Goal: Task Accomplishment & Management: Complete application form

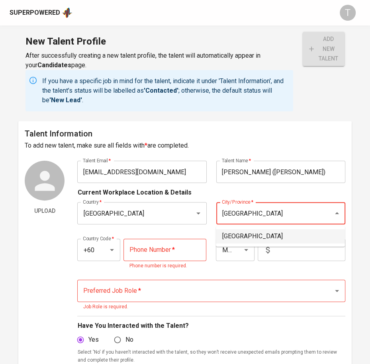
click at [265, 233] on li "[GEOGRAPHIC_DATA]" at bounding box center [280, 236] width 129 height 14
type input "[GEOGRAPHIC_DATA]"
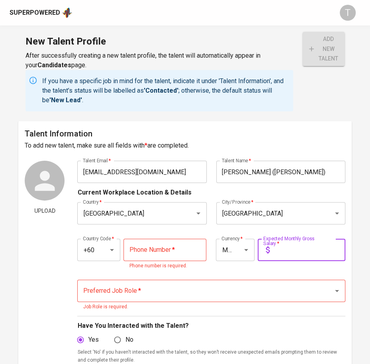
click at [283, 249] on input "text" at bounding box center [309, 250] width 72 height 22
click at [224, 273] on div "Country Code   * +60 Country Code * Phone Number   * Phone Number * Phone numbe…" at bounding box center [211, 252] width 268 height 46
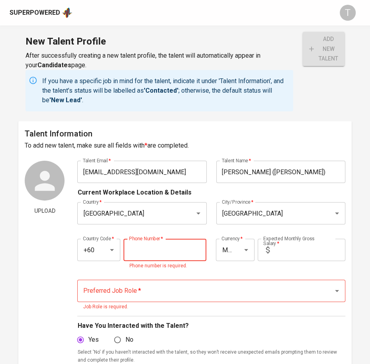
click at [182, 247] on input "tel" at bounding box center [164, 250] width 83 height 22
paste input "tel"
click at [155, 312] on div "Preferred Job Role   * Preferred Job Role * Job Role is required." at bounding box center [211, 295] width 268 height 41
click at [170, 241] on input "tel" at bounding box center [164, 250] width 83 height 22
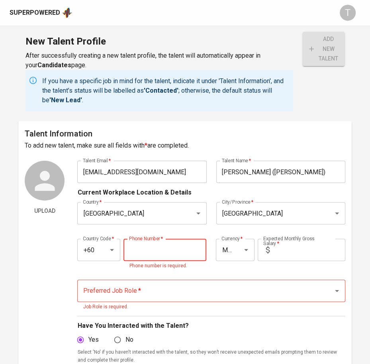
paste input "18-220-5562"
type input "18-220-5562"
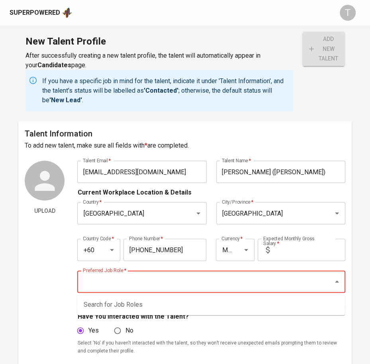
click at [175, 292] on div "Preferred Job Role *" at bounding box center [211, 282] width 268 height 22
type input "s"
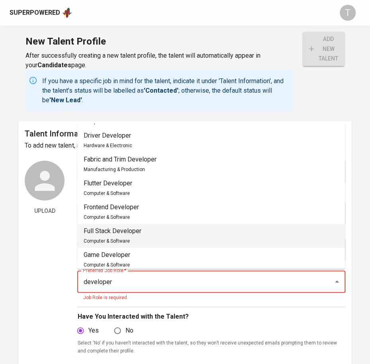
scroll to position [46, 0]
click at [183, 225] on li "Full Stack Developer Computer & Software" at bounding box center [211, 236] width 268 height 24
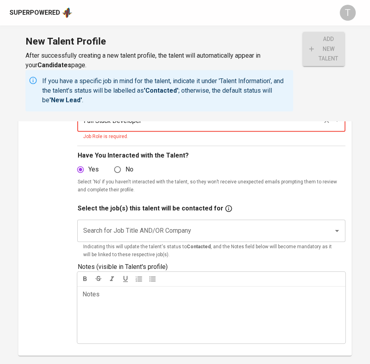
scroll to position [162, 0]
type input "Full Stack Developer"
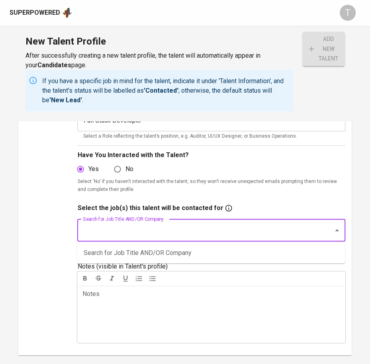
click at [183, 225] on input "Search for Job Title AND/OR Company" at bounding box center [200, 230] width 238 height 15
type input "jarvix"
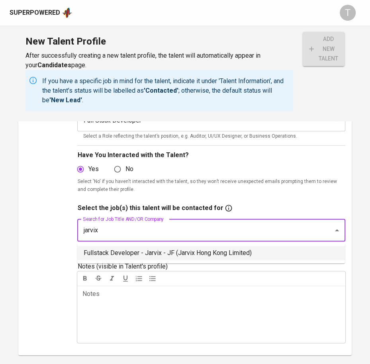
click at [188, 250] on li "Fullstack Developer - Jarvix - JF (Jarvix Hong Kong Limited)" at bounding box center [211, 253] width 268 height 14
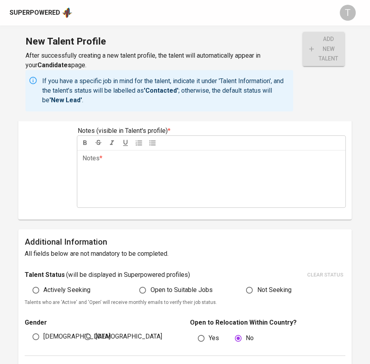
scroll to position [307, 0]
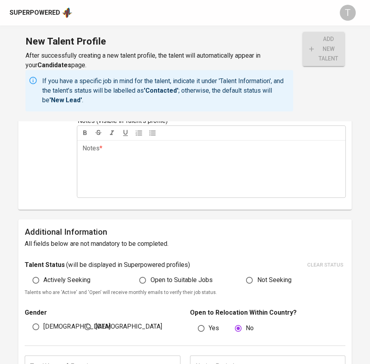
click at [77, 277] on span "Actively Seeking" at bounding box center [66, 281] width 47 height 10
click at [43, 277] on input "Actively Seeking" at bounding box center [35, 280] width 15 height 15
radio input "true"
click at [52, 323] on span "[DEMOGRAPHIC_DATA]" at bounding box center [76, 327] width 66 height 10
click at [43, 323] on input "[DEMOGRAPHIC_DATA]" at bounding box center [35, 326] width 15 height 15
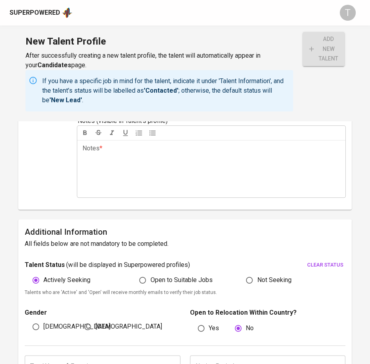
radio input "true"
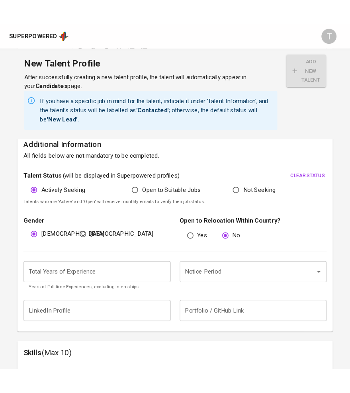
scroll to position [413, 0]
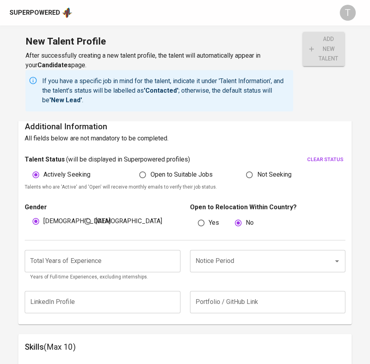
click at [75, 271] on input "number" at bounding box center [102, 261] width 155 height 22
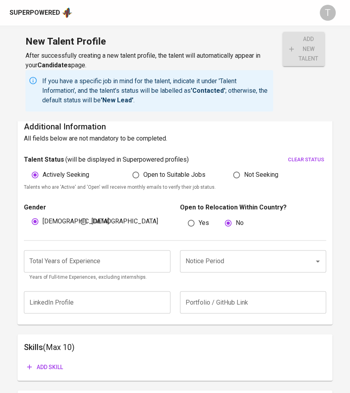
click at [138, 264] on input "number" at bounding box center [97, 261] width 147 height 22
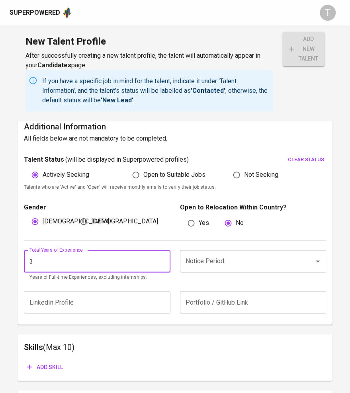
type input "3"
click at [268, 268] on input "Notice Period" at bounding box center [242, 261] width 117 height 15
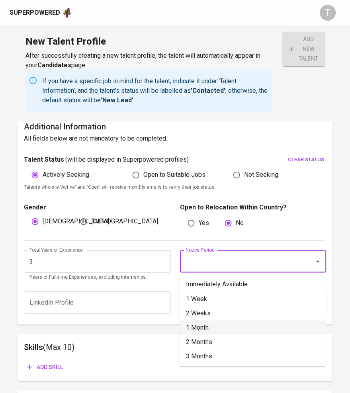
click at [250, 323] on li "1 Month" at bounding box center [253, 327] width 146 height 14
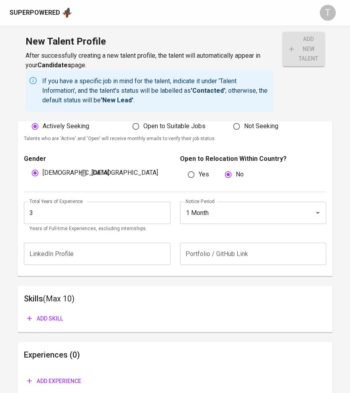
scroll to position [458, 0]
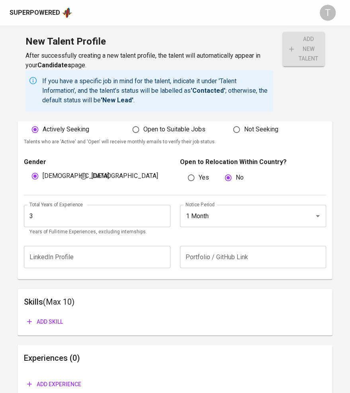
drag, startPoint x: 272, startPoint y: 211, endPoint x: 251, endPoint y: 213, distance: 20.8
click at [272, 211] on input "1 Month" at bounding box center [242, 215] width 117 height 15
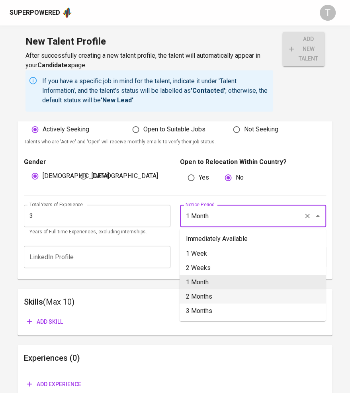
click at [210, 298] on li "2 Months" at bounding box center [253, 296] width 146 height 14
type input "2 Months"
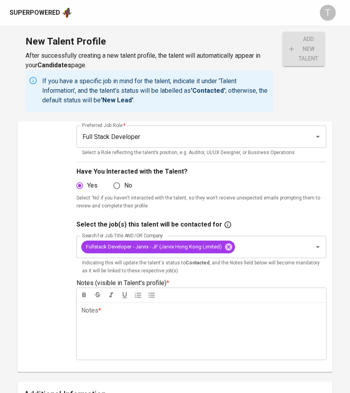
scroll to position [145, 0]
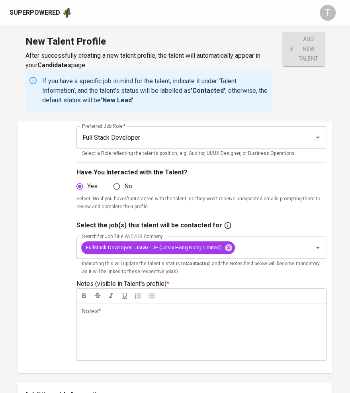
drag, startPoint x: 98, startPoint y: 339, endPoint x: 101, endPoint y: 326, distance: 13.5
click at [98, 339] on div "Notes * ﻿" at bounding box center [201, 331] width 250 height 57
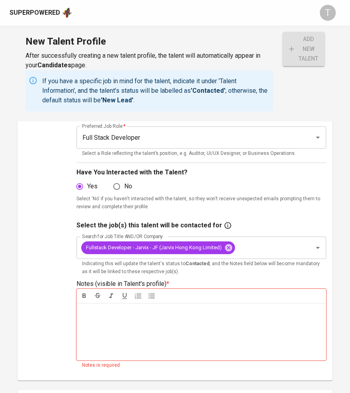
click at [126, 307] on p "Notes * ﻿" at bounding box center [201, 312] width 240 height 10
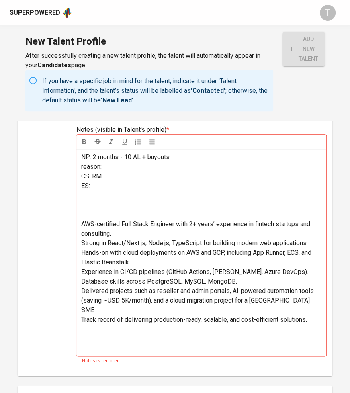
scroll to position [301, 0]
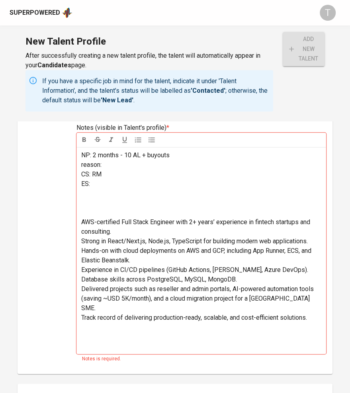
click at [85, 221] on span "AWS-certified Full Stack Engineer with 2+ years’ experience in fintech startups…" at bounding box center [196, 226] width 231 height 17
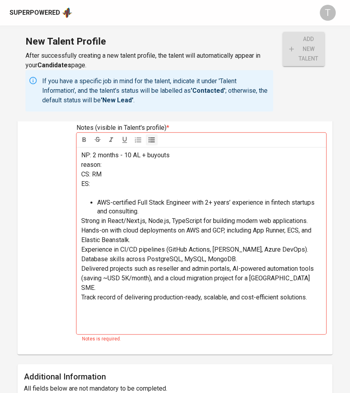
click at [83, 221] on span "Strong in React/Next.js, Node.js, TypeScript for building modern web applicatio…" at bounding box center [194, 221] width 227 height 8
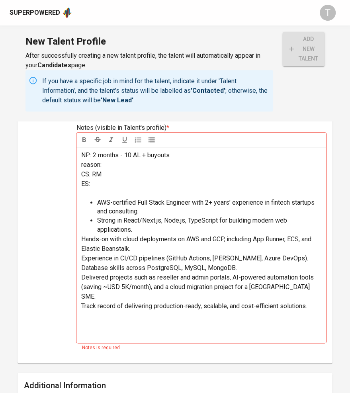
click at [84, 240] on span "Hands-on with cloud deployments on AWS and GCP, including App Runner, ECS, and …" at bounding box center [197, 243] width 232 height 17
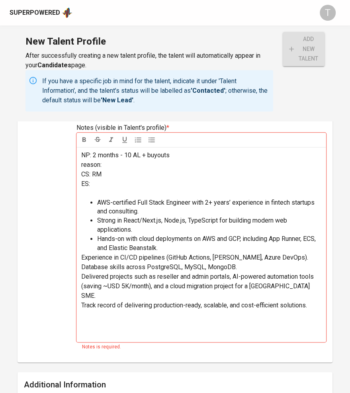
click at [84, 256] on span "Experience in CI/CD pipelines (GitHub Actions, Jenkins, Azure DevOps)." at bounding box center [194, 258] width 227 height 8
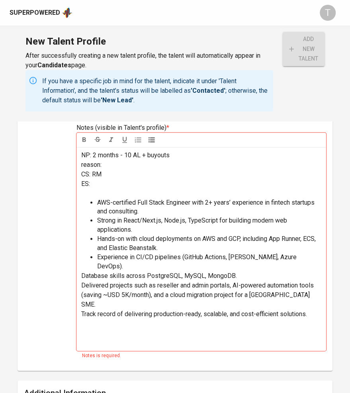
click at [83, 272] on span "Database skills across PostgreSQL, MySQL, MongoDB." at bounding box center [159, 276] width 156 height 8
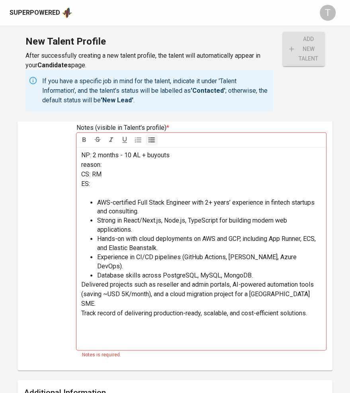
click at [83, 281] on span "Delivered projects such as reseller and admin portals, AI-powered automation to…" at bounding box center [198, 294] width 234 height 27
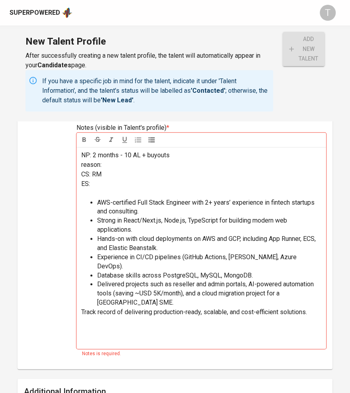
click at [83, 308] on span "Track record of delivering production-ready, scalable, and cost-efficient solut…" at bounding box center [194, 312] width 226 height 8
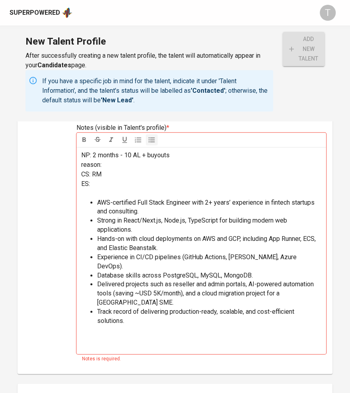
click at [155, 171] on p "CS: RM" at bounding box center [201, 175] width 240 height 10
click at [125, 173] on span "CS: RM6.5K + 1K + pay&claim" at bounding box center [122, 174] width 82 height 8
drag, startPoint x: 135, startPoint y: 174, endPoint x: 119, endPoint y: 174, distance: 16.3
click at [119, 174] on span "CS: RM6.5K + 1K + pay&claim" at bounding box center [122, 174] width 82 height 8
click at [119, 182] on p "ES:" at bounding box center [201, 184] width 240 height 10
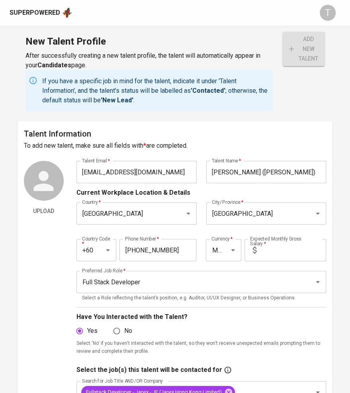
scroll to position [0, 0]
click at [313, 251] on input "text" at bounding box center [293, 250] width 66 height 22
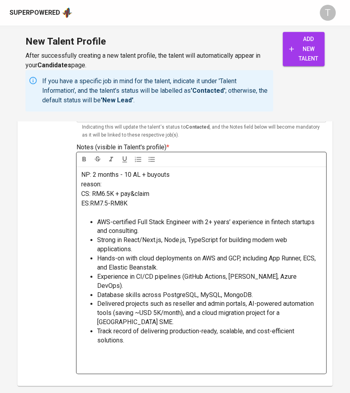
scroll to position [281, 0]
type input "7,500"
click at [110, 201] on span "ES:RM7.5-RM8K" at bounding box center [104, 204] width 46 height 8
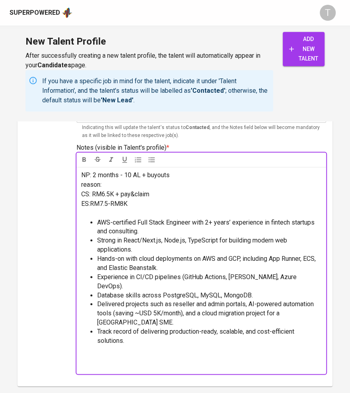
click at [152, 206] on p "ES:RM7.5-RM8K" at bounding box center [201, 204] width 240 height 10
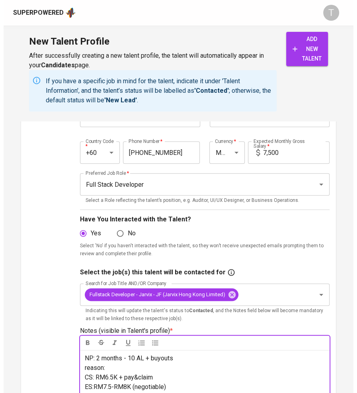
scroll to position [0, 0]
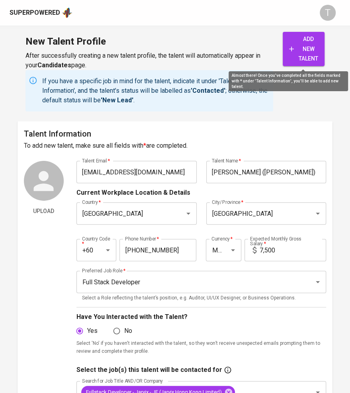
click at [310, 54] on span "add new talent" at bounding box center [303, 48] width 29 height 29
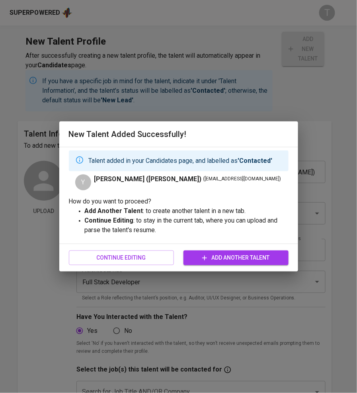
click at [149, 262] on span "Continue Editing" at bounding box center [121, 258] width 92 height 10
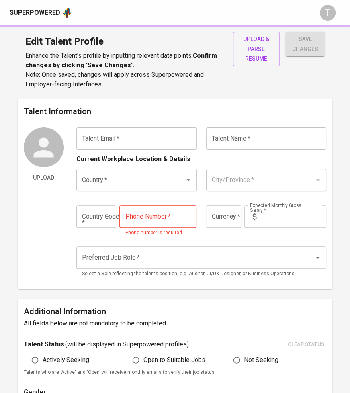
type input "wayney0331@gmail.com"
type input "[PERSON_NAME] ([PERSON_NAME])"
type input "[GEOGRAPHIC_DATA]"
type input "+60"
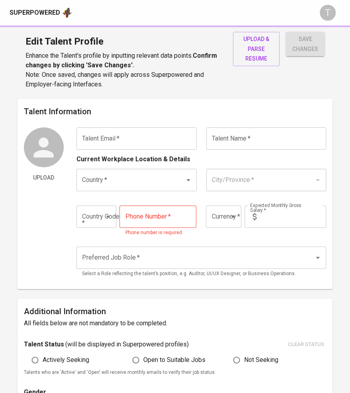
type input "18-220-5562"
type input "MYR"
type input "7,500"
type input "Full Stack Developer"
radio input "true"
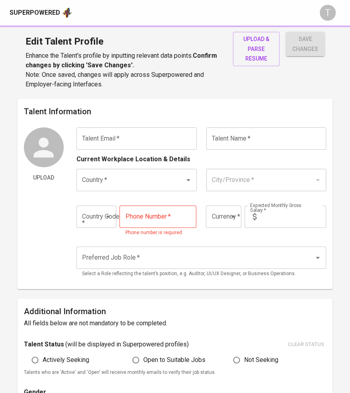
radio input "true"
type input "3"
type input "2 Months"
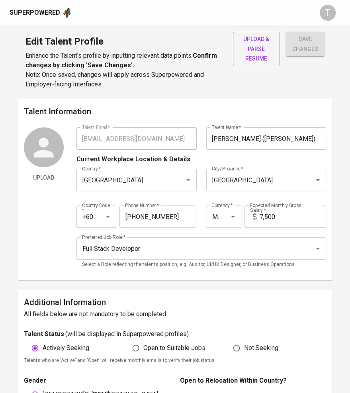
click at [260, 47] on span "upload & parse resume" at bounding box center [256, 48] width 34 height 29
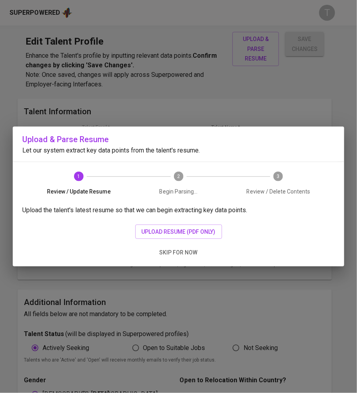
click at [175, 224] on div "Upload the talent's latest resume so that we can begin extracting key data poin…" at bounding box center [179, 235] width 332 height 61
click at [175, 228] on span "upload resume (pdf only)" at bounding box center [179, 232] width 74 height 10
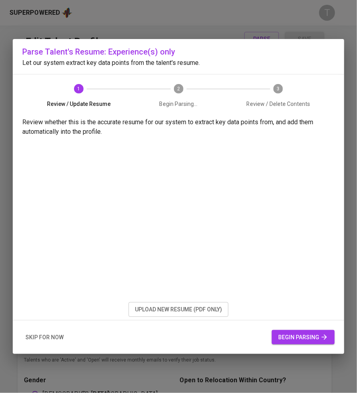
click at [301, 338] on span "begin parsing" at bounding box center [303, 337] width 50 height 10
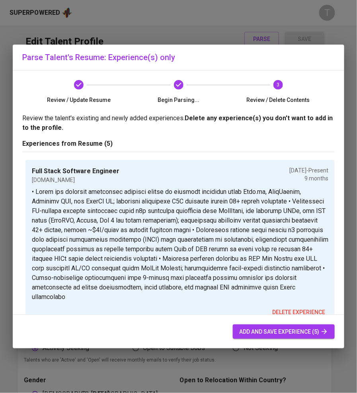
click at [291, 324] on div "add and save experience (5)" at bounding box center [179, 332] width 332 height 34
click at [291, 328] on span "add and save experience (5)" at bounding box center [283, 332] width 89 height 10
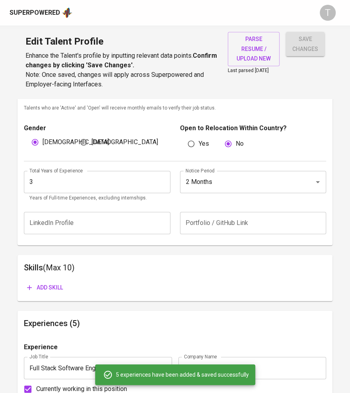
scroll to position [257, 0]
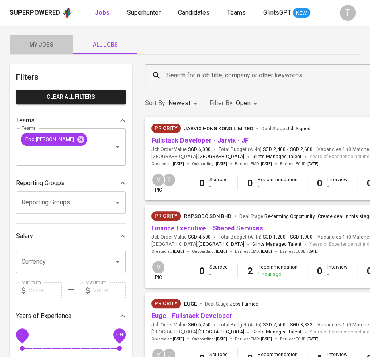
drag, startPoint x: 39, startPoint y: 40, endPoint x: 261, endPoint y: 68, distance: 223.2
click at [39, 40] on span "My Jobs" at bounding box center [41, 45] width 54 height 10
click at [225, 73] on input "Search for a job title, company or other keywords" at bounding box center [322, 75] width 316 height 15
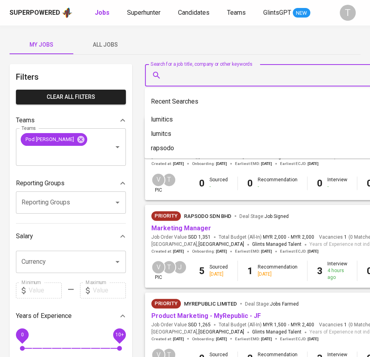
type input "a"
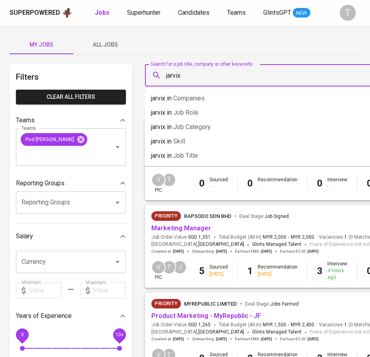
type input "jarvix"
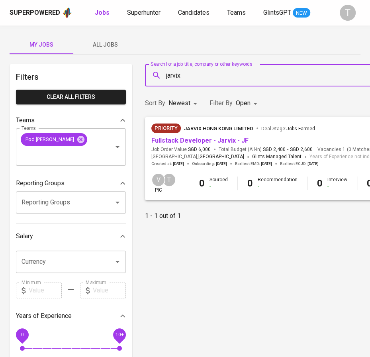
click at [236, 98] on div "Filter By Open OPEN" at bounding box center [234, 103] width 51 height 15
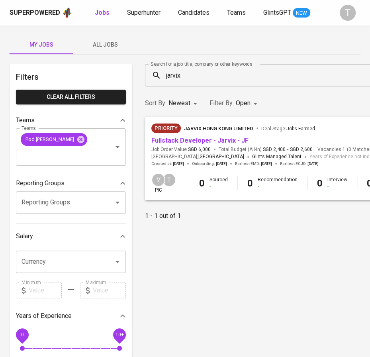
click at [240, 100] on body "Superpowered Jobs Superhunter Candidates Teams GlintsGPT NEW T My Jobs All Jobs…" at bounding box center [185, 282] width 370 height 564
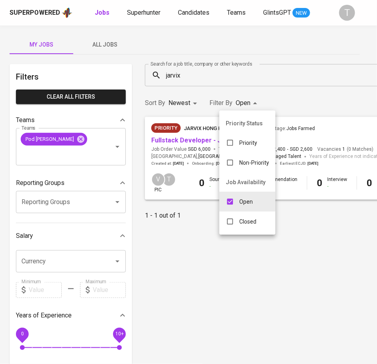
click at [253, 216] on div "Closed" at bounding box center [240, 221] width 43 height 15
type input "OPEN,CLOSE"
checkbox input "true"
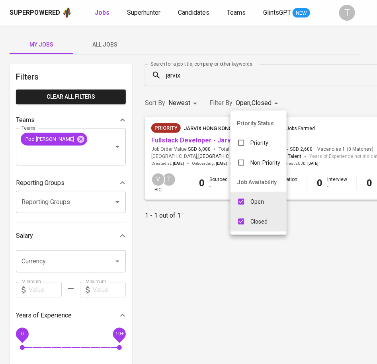
click at [108, 44] on div at bounding box center [188, 182] width 377 height 364
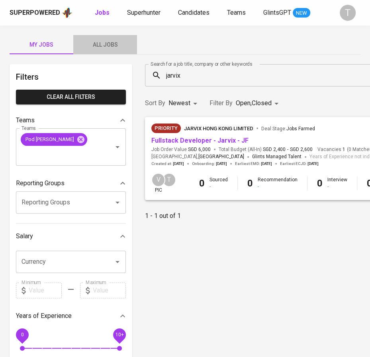
click at [108, 44] on span "All Jobs" at bounding box center [105, 45] width 54 height 10
click at [259, 103] on body "Superpowered Jobs Superhunter Candidates Teams GlintsGPT NEW T My Jobs All Jobs…" at bounding box center [185, 282] width 370 height 564
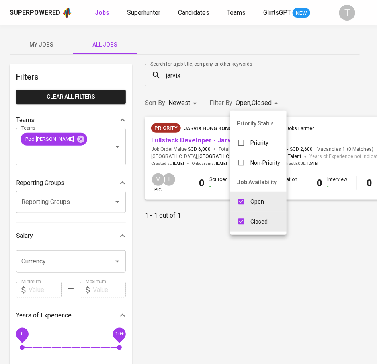
click at [261, 199] on p "Open" at bounding box center [257, 202] width 14 height 8
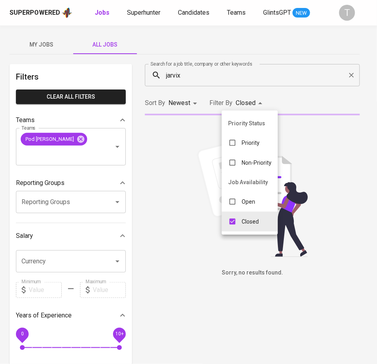
type input "CLOSE"
checkbox input "false"
click at [249, 230] on li "Closed" at bounding box center [250, 222] width 56 height 20
checkbox input "false"
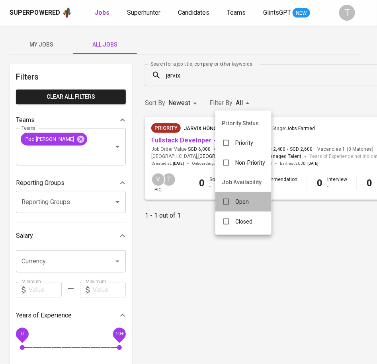
click at [247, 200] on p "Open" at bounding box center [242, 202] width 14 height 8
type input "OPEN"
checkbox input "true"
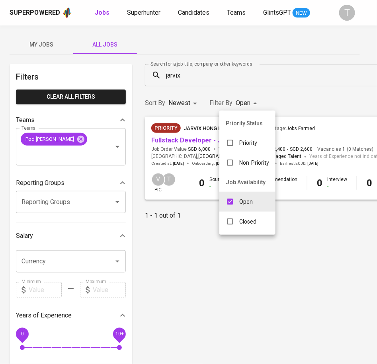
click at [32, 46] on div at bounding box center [188, 182] width 377 height 364
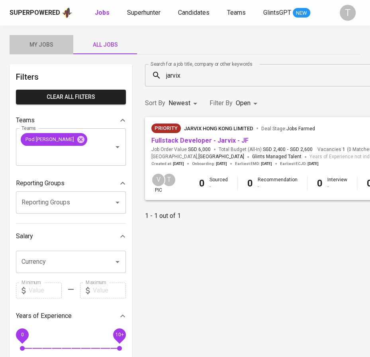
click at [35, 38] on button "My Jobs" at bounding box center [42, 44] width 64 height 19
click at [32, 45] on span "My Jobs" at bounding box center [41, 45] width 54 height 10
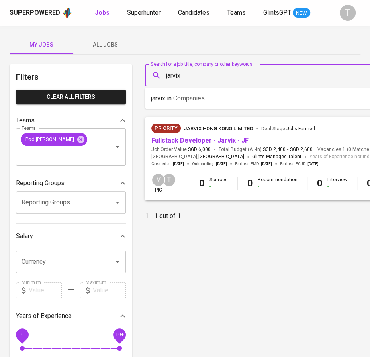
click at [173, 70] on input "jarvix" at bounding box center [322, 75] width 316 height 15
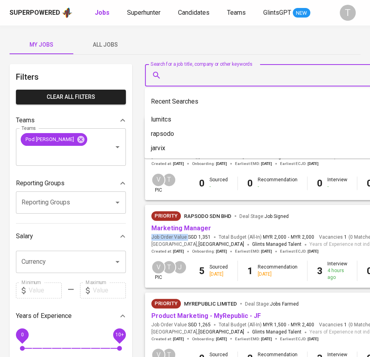
click at [206, 233] on div "Priority Rapsodo Sdn Bhd Deal Stage : Job Signed Marketing Manager Job Order Va…" at bounding box center [267, 232] width 233 height 43
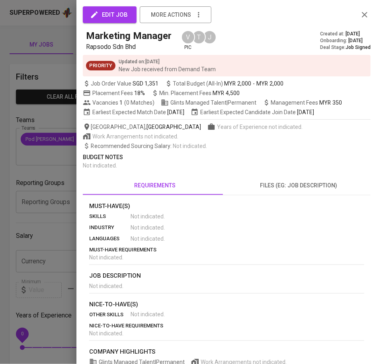
drag, startPoint x: 68, startPoint y: 96, endPoint x: 178, endPoint y: 229, distance: 172.8
click at [68, 97] on div at bounding box center [188, 182] width 377 height 364
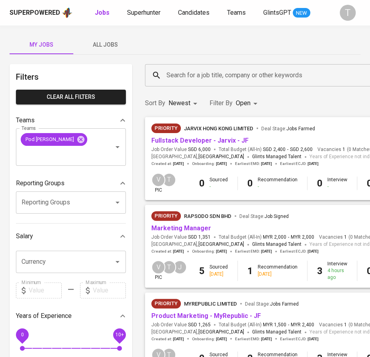
click at [184, 224] on span "Marketing Manager" at bounding box center [181, 228] width 60 height 9
click at [186, 226] on link "Marketing Manager" at bounding box center [181, 228] width 60 height 8
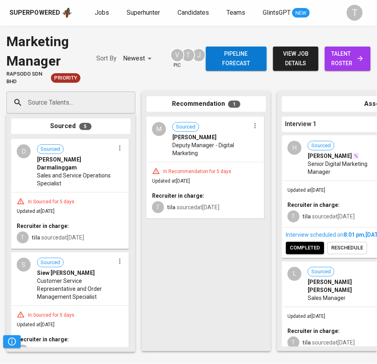
click at [337, 65] on span "talent roster" at bounding box center [347, 59] width 33 height 20
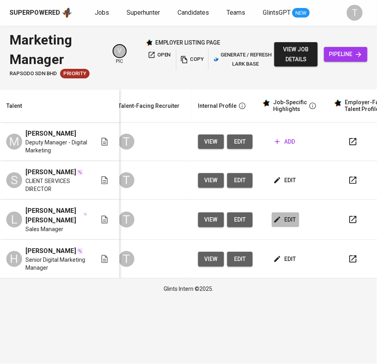
click at [291, 225] on span "edit" at bounding box center [285, 220] width 21 height 10
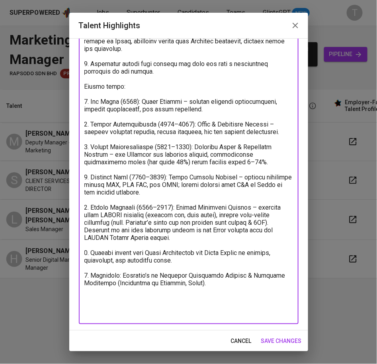
drag, startPoint x: 84, startPoint y: 94, endPoint x: 246, endPoint y: 341, distance: 295.7
click at [246, 342] on div "Talent Highlights Enhance the Talent's profile by adding highlights relevant to…" at bounding box center [188, 182] width 239 height 339
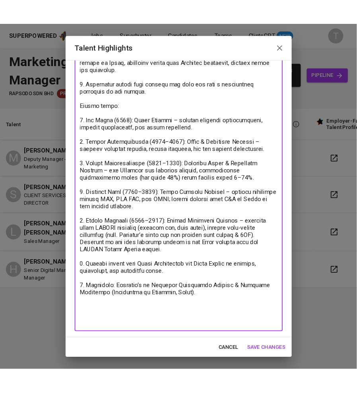
scroll to position [108, 0]
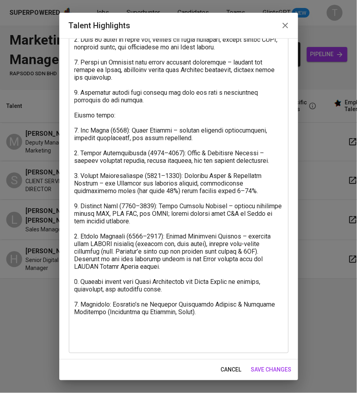
drag, startPoint x: 36, startPoint y: 68, endPoint x: 20, endPoint y: 1, distance: 69.2
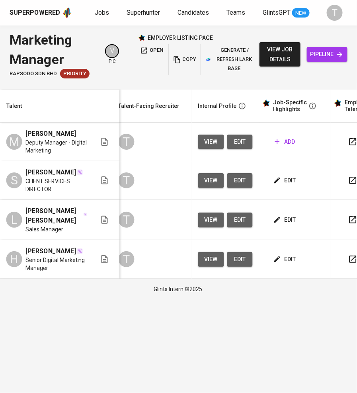
click at [96, 14] on span "Jobs" at bounding box center [102, 13] width 14 height 8
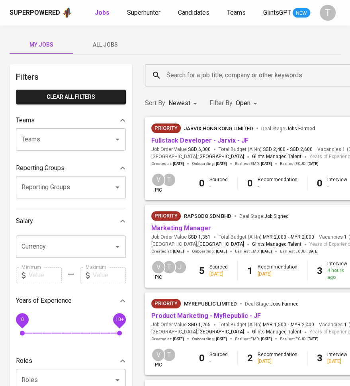
click at [175, 141] on link "Fullstack Developer - Jarvix - JF" at bounding box center [199, 141] width 97 height 8
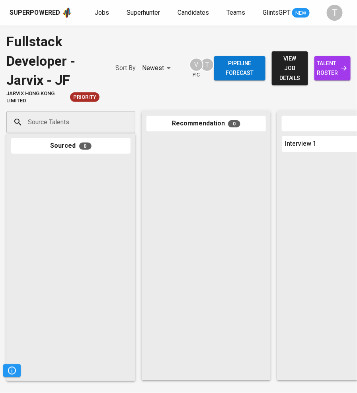
click at [74, 116] on input "Source Talents..." at bounding box center [68, 122] width 84 height 15
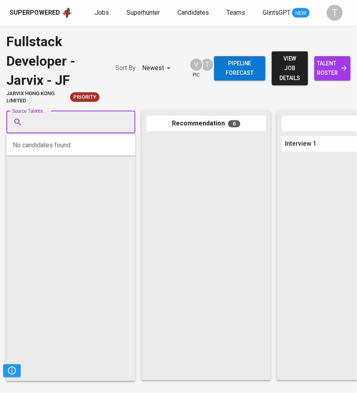
paste input "wayney0331@gmail.com"
type input "wayney0331@gmail.com"
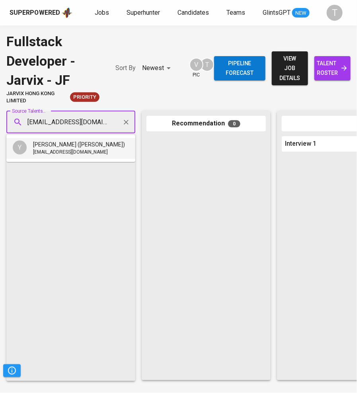
click at [90, 149] on div "wayney0331@gmail.com" at bounding box center [79, 153] width 92 height 8
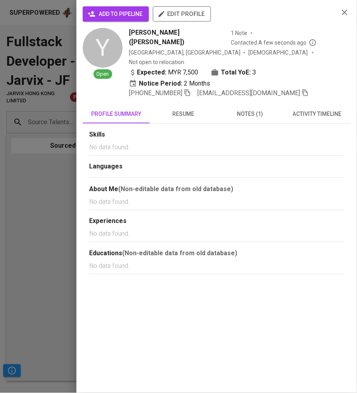
click at [131, 16] on span "add to pipeline" at bounding box center [115, 14] width 53 height 10
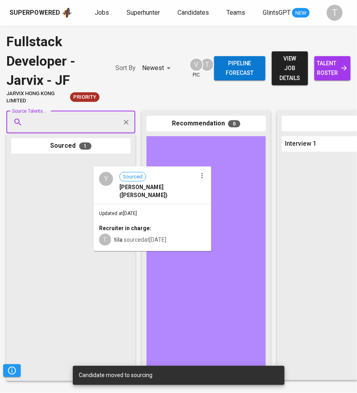
drag, startPoint x: 68, startPoint y: 174, endPoint x: 188, endPoint y: 182, distance: 120.1
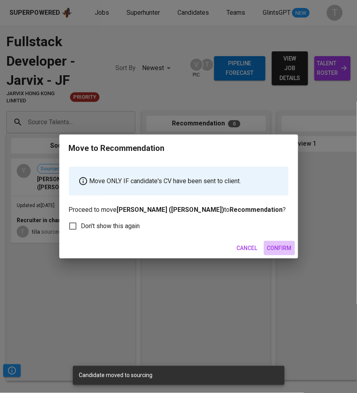
click at [287, 247] on span "Confirm" at bounding box center [279, 248] width 25 height 10
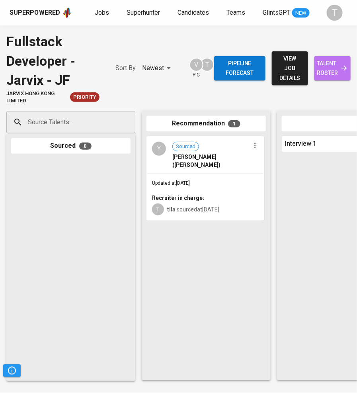
click at [333, 76] on span "talent roster" at bounding box center [332, 69] width 23 height 20
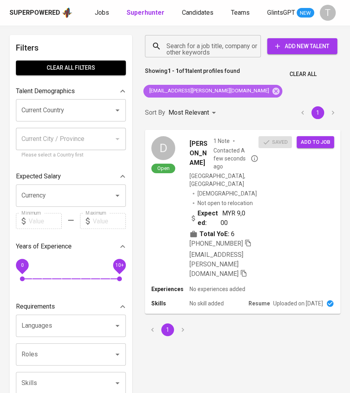
click at [272, 89] on icon at bounding box center [275, 90] width 7 height 7
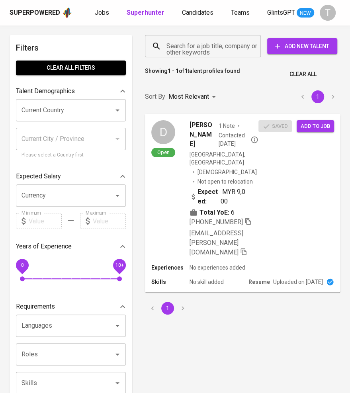
click at [201, 47] on input "Search for a job title, company or other keywords" at bounding box center [204, 46] width 81 height 15
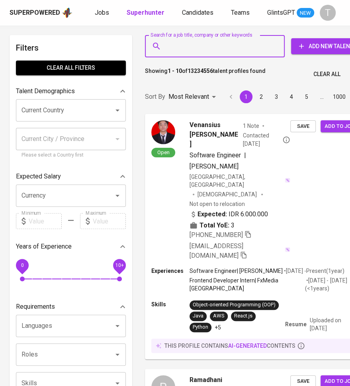
paste input "[EMAIL_ADDRESS][DOMAIN_NAME]"
type input "[EMAIL_ADDRESS][DOMAIN_NAME]"
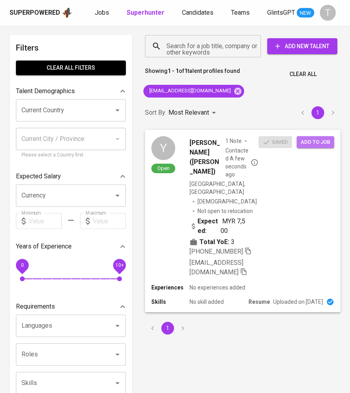
click at [313, 142] on span "Add to job" at bounding box center [315, 142] width 29 height 9
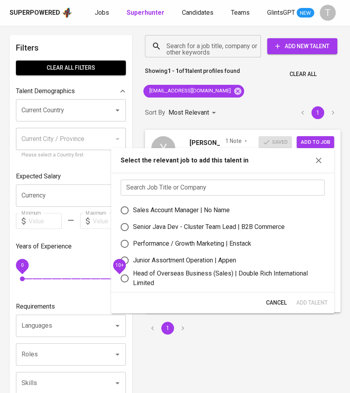
click at [250, 182] on input "text" at bounding box center [223, 188] width 204 height 16
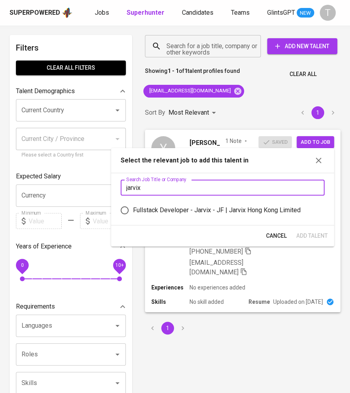
type input "jarvix"
click at [249, 207] on div "Fullstack Developer - Jarvix - JF | Jarvix Hong Kong Limited" at bounding box center [217, 210] width 168 height 10
click at [133, 207] on input "Fullstack Developer - Jarvix - JF | Jarvix Hong Kong Limited" at bounding box center [124, 210] width 17 height 17
radio input "true"
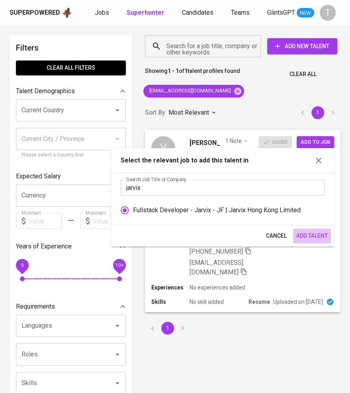
click at [306, 233] on span "Add Talent" at bounding box center [311, 236] width 31 height 10
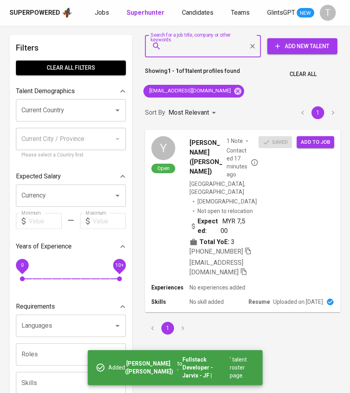
click at [190, 45] on input "Search for a job title, company or other keywords" at bounding box center [204, 46] width 81 height 15
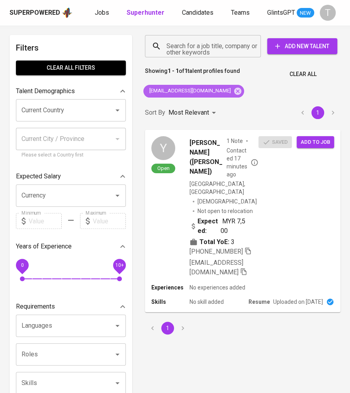
click at [234, 88] on icon at bounding box center [237, 90] width 7 height 7
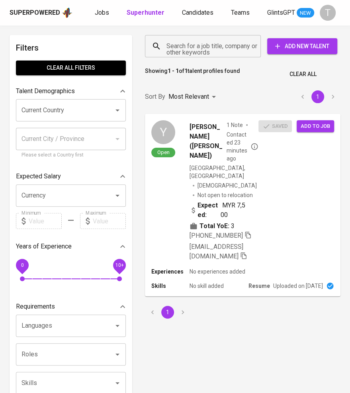
click at [198, 46] on input "Search for a job title, company or other keywords" at bounding box center [204, 46] width 81 height 15
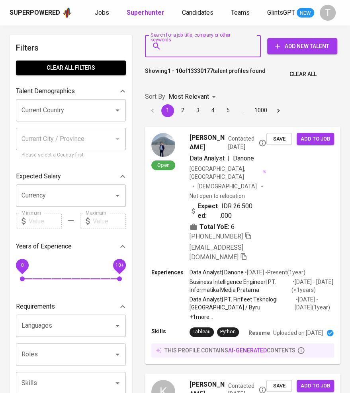
paste input "[EMAIL_ADDRESS][DOMAIN_NAME]"
type input "[EMAIL_ADDRESS][DOMAIN_NAME]"
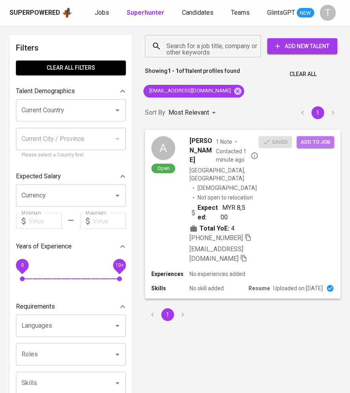
click at [317, 141] on span "Add to job" at bounding box center [315, 142] width 29 height 9
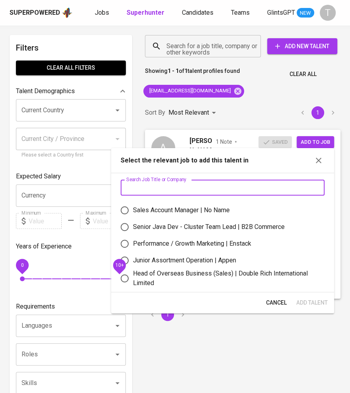
drag, startPoint x: 200, startPoint y: 184, endPoint x: 205, endPoint y: 184, distance: 5.2
click at [199, 183] on input "text" at bounding box center [223, 188] width 204 height 16
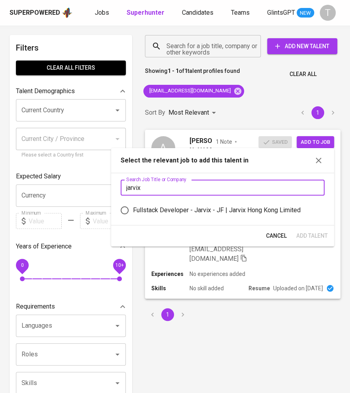
type input "jarvix"
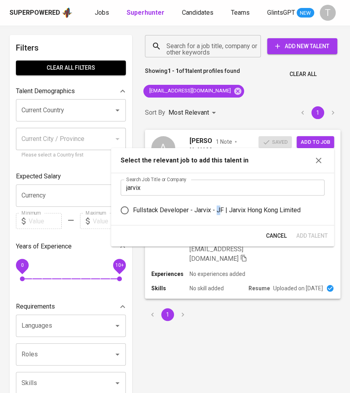
drag, startPoint x: 217, startPoint y: 211, endPoint x: 251, endPoint y: 220, distance: 35.4
click at [219, 210] on div "Fullstack Developer - Jarvix - JF | Jarvix Hong Kong Limited" at bounding box center [217, 210] width 168 height 10
drag, startPoint x: 272, startPoint y: 213, endPoint x: 287, endPoint y: 218, distance: 15.9
click at [272, 211] on div "Fullstack Developer - Jarvix - JF | Jarvix Hong Kong Limited" at bounding box center [217, 210] width 168 height 10
click at [133, 211] on input "Fullstack Developer - Jarvix - JF | Jarvix Hong Kong Limited" at bounding box center [124, 210] width 17 height 17
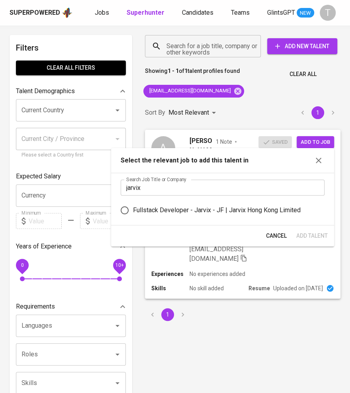
radio input "true"
drag, startPoint x: 306, startPoint y: 229, endPoint x: 151, endPoint y: 74, distance: 219.1
click at [306, 227] on div "Cancel Add Talent" at bounding box center [222, 235] width 223 height 21
click at [323, 235] on span "Add Talent" at bounding box center [311, 236] width 31 height 10
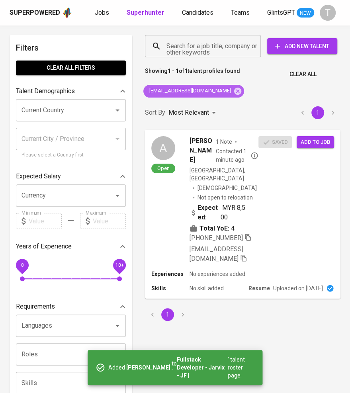
click at [210, 88] on span "[EMAIL_ADDRESS][DOMAIN_NAME]" at bounding box center [189, 91] width 92 height 8
click at [234, 89] on icon at bounding box center [237, 90] width 7 height 7
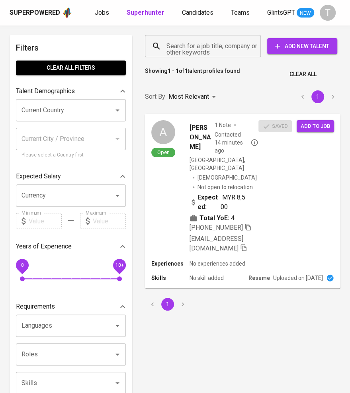
click at [215, 49] on input "Search for a job title, company or other keywords" at bounding box center [204, 46] width 81 height 15
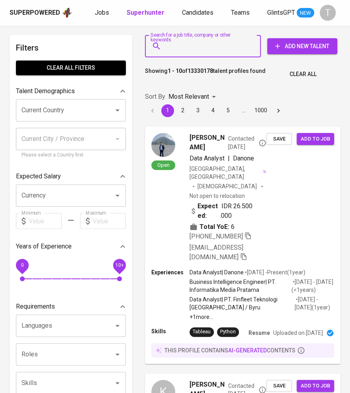
click at [194, 45] on input "Search for a job title, company or other keywords" at bounding box center [204, 46] width 81 height 15
paste input "chiewyj@yahoo.com"
type input "chiewyj@yahoo.com"
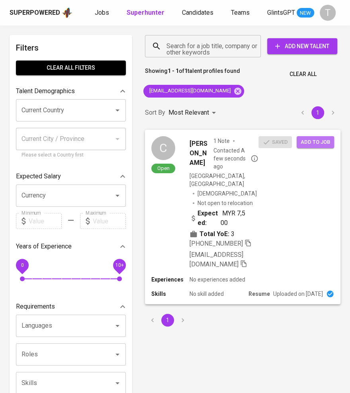
click at [323, 144] on span "Add to job" at bounding box center [315, 142] width 29 height 9
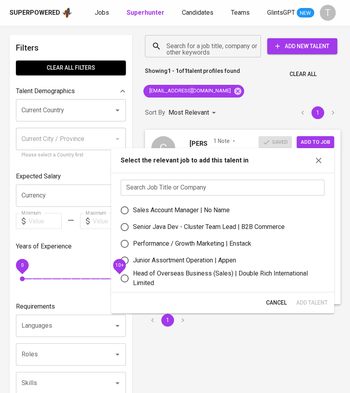
click at [183, 188] on input "text" at bounding box center [223, 188] width 204 height 16
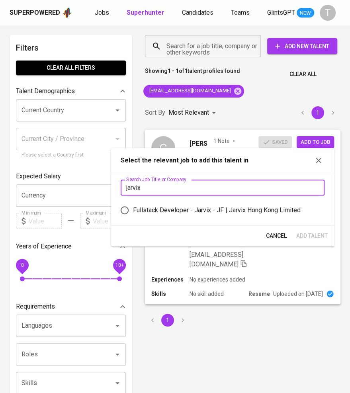
type input "jarvix"
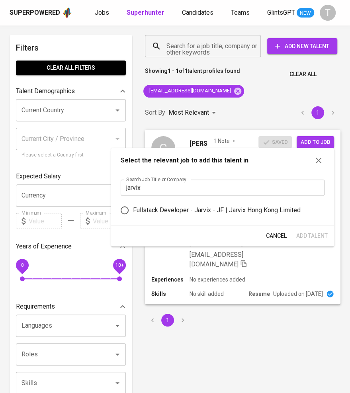
drag, startPoint x: 192, startPoint y: 209, endPoint x: 242, endPoint y: 221, distance: 52.1
click at [192, 207] on div "Fullstack Developer - Jarvix - JF | Jarvix Hong Kong Limited" at bounding box center [217, 210] width 168 height 10
click at [133, 207] on input "Fullstack Developer - Jarvix - JF | Jarvix Hong Kong Limited" at bounding box center [124, 210] width 17 height 17
radio input "true"
click at [312, 233] on span "Add Talent" at bounding box center [311, 236] width 31 height 10
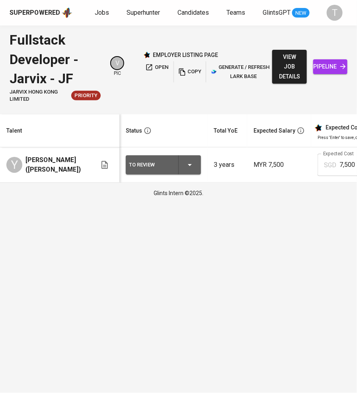
click at [194, 166] on icon "button" at bounding box center [190, 165] width 10 height 10
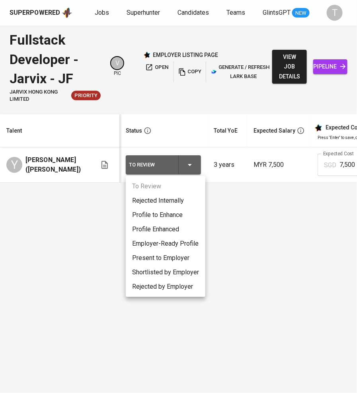
click at [184, 255] on li "Present to Employer" at bounding box center [166, 258] width 80 height 14
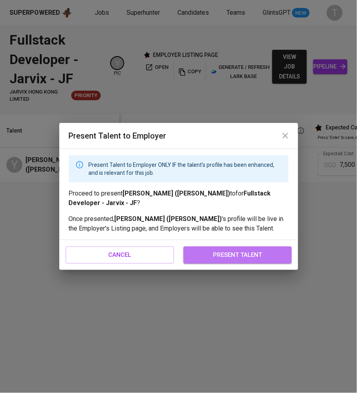
click at [251, 257] on span "present talent" at bounding box center [237, 255] width 91 height 10
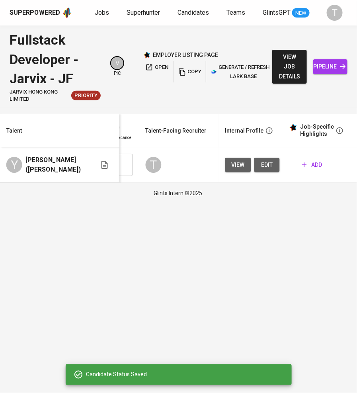
scroll to position [0, 287]
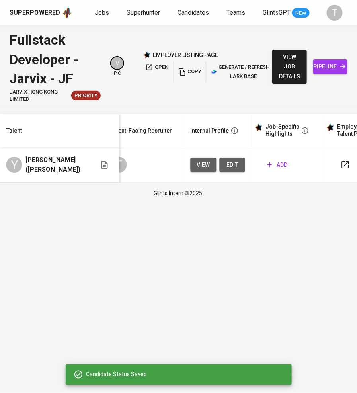
click at [279, 164] on span "add" at bounding box center [278, 165] width 20 height 10
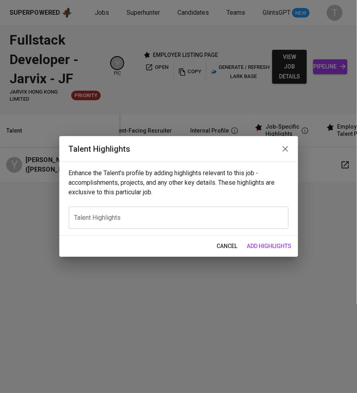
click at [238, 211] on div "x Talent Highlights" at bounding box center [179, 218] width 220 height 22
click at [167, 210] on div "x Talent Highlights" at bounding box center [179, 218] width 220 height 22
click at [145, 218] on textarea "Name:" at bounding box center [178, 218] width 209 height 8
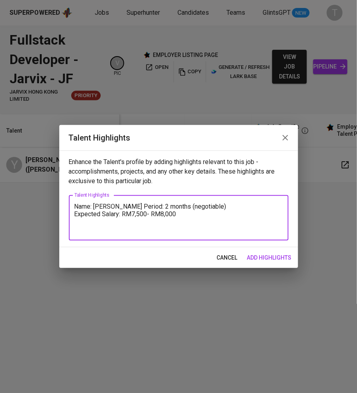
click at [203, 227] on textarea "Name: Wayney, Yong Ming Wei Notice Period: 2 months (negotiable) Expected Salar…" at bounding box center [178, 218] width 209 height 30
click at [199, 220] on textarea "Name: Wayney, Yong Ming Wei Notice Period: 2 months (negotiable) Expected Salar…" at bounding box center [178, 218] width 209 height 30
click at [203, 232] on textarea "Name: Wayney, Yong Ming Wei Notice Period: 2 months (negotiable) Expected Salar…" at bounding box center [178, 218] width 209 height 30
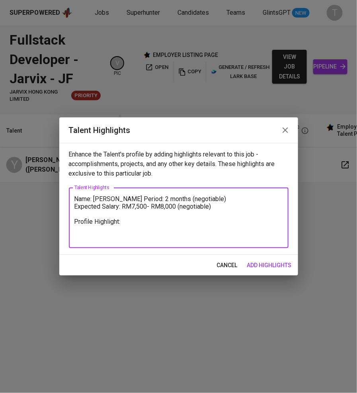
paste textarea "AWS-certified Full Stack Engineer with 2+ years’ experience in fintech startups…"
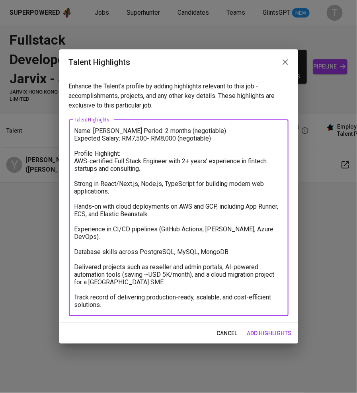
click at [76, 168] on textarea "Name: Wayney, Yong Ming Wei Notice Period: 2 months (negotiable) Expected Salar…" at bounding box center [178, 218] width 209 height 182
click at [74, 190] on textarea "Name: Wayney, Yong Ming Wei Notice Period: 2 months (negotiable) Expected Salar…" at bounding box center [178, 218] width 209 height 182
click at [74, 212] on textarea "Name: Wayney, Yong Ming Wei Notice Period: 2 months (negotiable) Expected Salar…" at bounding box center [178, 218] width 209 height 182
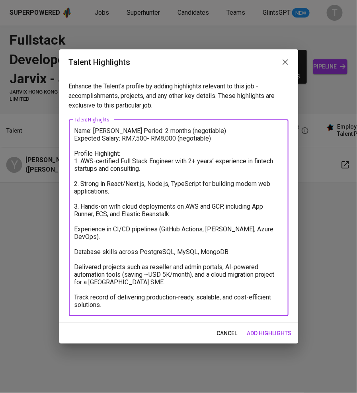
click at [76, 236] on textarea "Name: Wayney, Yong Ming Wei Notice Period: 2 months (negotiable) Expected Salar…" at bounding box center [178, 218] width 209 height 182
click at [75, 250] on textarea "Name: Wayney, Yong Ming Wei Notice Period: 2 months (negotiable) Expected Salar…" at bounding box center [178, 218] width 209 height 182
click at [75, 263] on textarea "Name: Wayney, Yong Ming Wei Notice Period: 2 months (negotiable) Expected Salar…" at bounding box center [178, 218] width 209 height 182
click at [74, 296] on div "Name: Wayney, Yong Ming Wei Notice Period: 2 months (negotiable) Expected Salar…" at bounding box center [179, 218] width 220 height 196
click at [76, 297] on textarea "Name: Wayney, Yong Ming Wei Notice Period: 2 months (negotiable) Expected Salar…" at bounding box center [178, 218] width 209 height 182
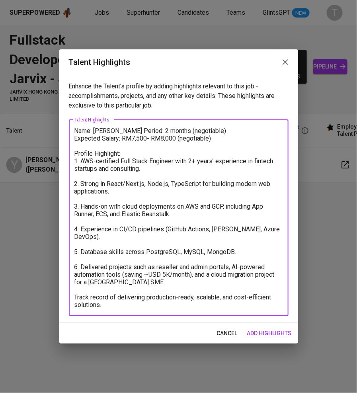
click at [75, 299] on textarea "Name: Wayney, Yong Ming Wei Notice Period: 2 months (negotiable) Expected Salar…" at bounding box center [178, 218] width 209 height 182
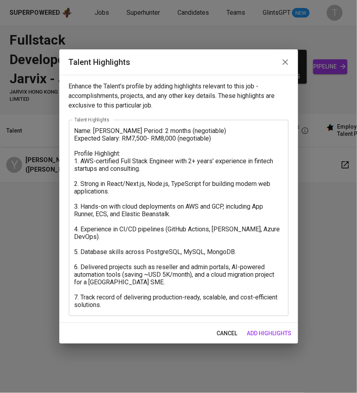
click at [225, 145] on textarea "Name: Wayney, Yong Ming Wei Notice Period: 2 months (negotiable) Expected Salar…" at bounding box center [178, 218] width 209 height 182
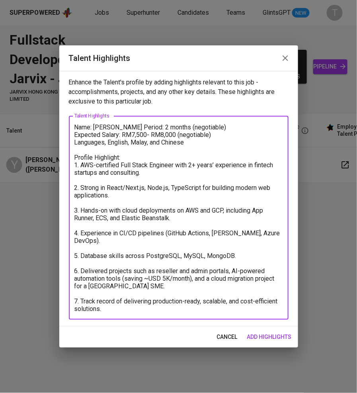
click at [146, 181] on textarea "Name: Wayney, Yong Ming Wei Notice Period: 2 months (negotiable) Expected Salar…" at bounding box center [178, 217] width 209 height 189
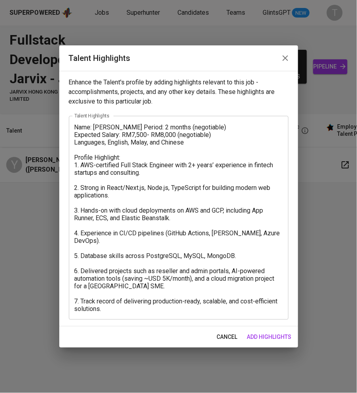
click at [166, 182] on textarea "Name: Wayney, Yong Ming Wei Notice Period: 2 months (negotiable) Expected Salar…" at bounding box center [178, 217] width 209 height 189
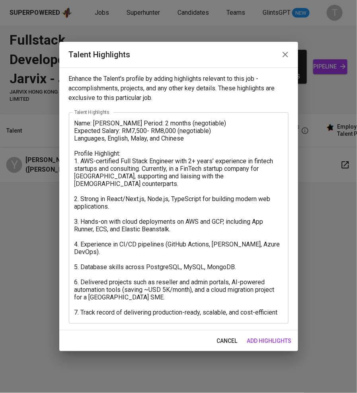
click at [201, 149] on textarea "Name: Wayney, Yong Ming Wei Notice Period: 2 months (negotiable) Expected Salar…" at bounding box center [178, 217] width 209 height 197
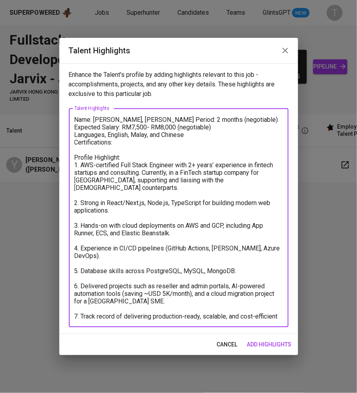
click at [119, 153] on textarea "Name: Wayney, Yong Ming Wei Notice Period: 2 months (negotiable) Expected Salar…" at bounding box center [178, 218] width 209 height 204
paste textarea "AWS Solutions Architect Associate, AWS Developer Associate, AWS Cloud Practitio…"
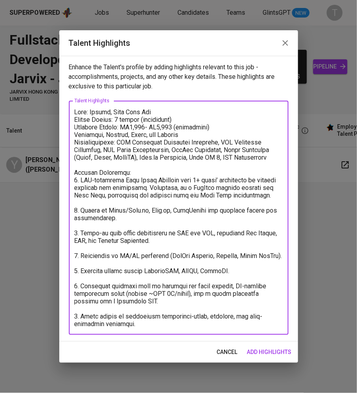
click at [221, 126] on textarea at bounding box center [178, 217] width 209 height 219
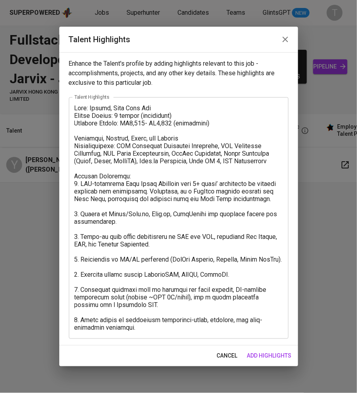
click at [143, 333] on div "x Talent Highlights" at bounding box center [179, 218] width 220 height 242
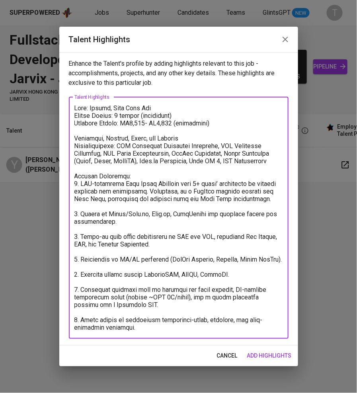
click at [141, 330] on textarea at bounding box center [178, 217] width 209 height 227
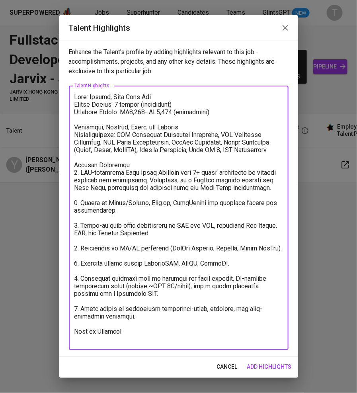
paste textarea "Built and launched Next.js reseller and admin portals for a fintech startup, in…"
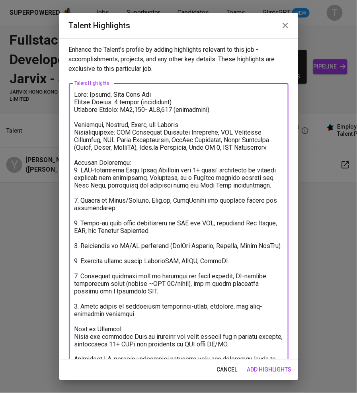
scroll to position [102, 0]
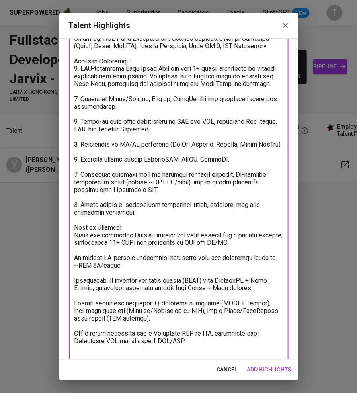
drag, startPoint x: 118, startPoint y: 67, endPoint x: 61, endPoint y: 68, distance: 57.7
click at [61, 68] on div "Enhance the Talent's profile by adding highlights relevant to this job - accomp…" at bounding box center [178, 198] width 239 height 321
drag, startPoint x: 75, startPoint y: 249, endPoint x: 81, endPoint y: 264, distance: 15.9
click at [78, 256] on textarea at bounding box center [178, 174] width 209 height 371
click at [75, 270] on textarea at bounding box center [178, 174] width 209 height 371
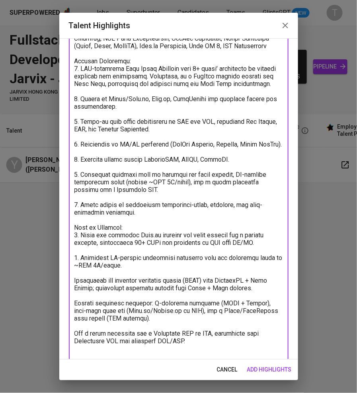
click at [74, 289] on textarea at bounding box center [178, 174] width 209 height 371
click at [76, 296] on textarea at bounding box center [178, 174] width 209 height 371
click at [78, 316] on textarea at bounding box center [178, 174] width 209 height 371
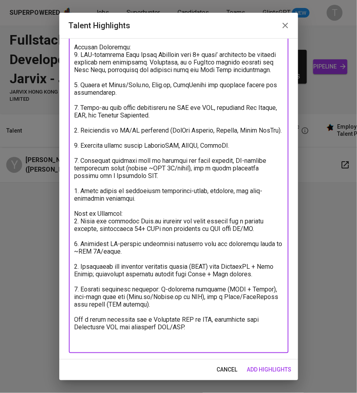
click at [76, 332] on textarea at bounding box center [178, 160] width 209 height 371
type textarea "Name: Wayney, Yong Ming Wei Notice Period: 2 months (negotiable) Expected Salar…"
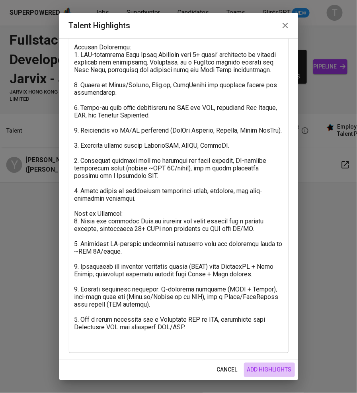
click at [262, 364] on button "add highlights" at bounding box center [269, 370] width 51 height 15
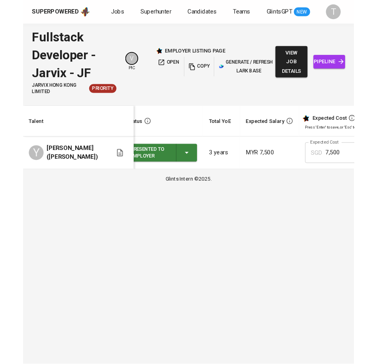
scroll to position [0, 330]
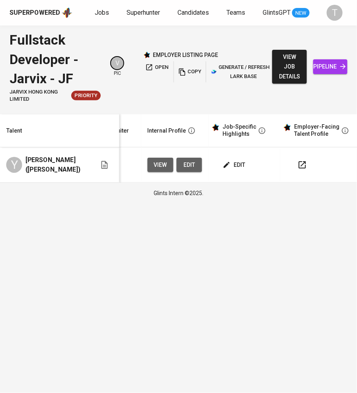
click at [233, 165] on span "edit" at bounding box center [235, 165] width 21 height 10
drag, startPoint x: 187, startPoint y: 309, endPoint x: 197, endPoint y: 309, distance: 10.4
click at [187, 203] on html "Superpowered Jobs Superhunter Candidates Teams GlintsGPT NEW T Fullstack Develo…" at bounding box center [178, 101] width 357 height 203
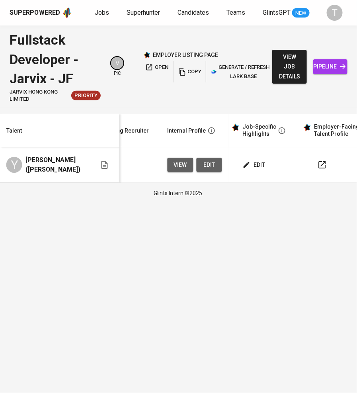
click at [104, 17] on link "Jobs" at bounding box center [103, 13] width 16 height 10
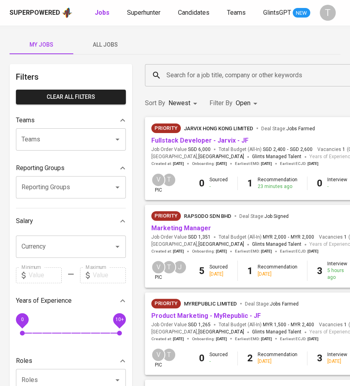
click at [183, 135] on div "Priority Jarvix Hong Kong Limited Deal Stage : Jobs Farmed" at bounding box center [267, 129] width 233 height 13
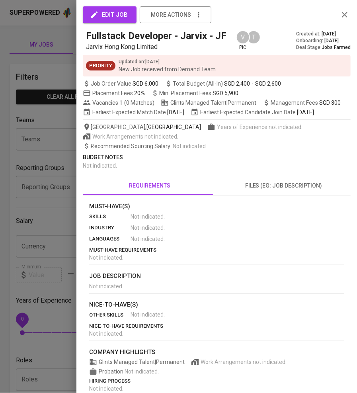
click at [184, 138] on div "Malaysia , Kuala Lumpur Years of Experience not indicated. Work Arrangements no…" at bounding box center [217, 132] width 268 height 18
drag, startPoint x: 34, startPoint y: 153, endPoint x: 157, endPoint y: 158, distance: 123.1
click at [38, 152] on div at bounding box center [178, 196] width 357 height 393
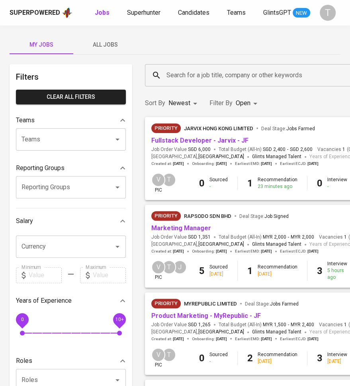
click at [219, 137] on link "Fullstack Developer - Jarvix - JF" at bounding box center [199, 141] width 97 height 8
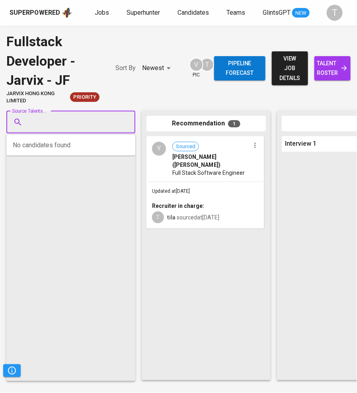
click at [73, 120] on input "Source Talents..." at bounding box center [68, 122] width 84 height 15
paste input "arinndanish03@gmail.com"
type input "arinndanish03@gmail.com"
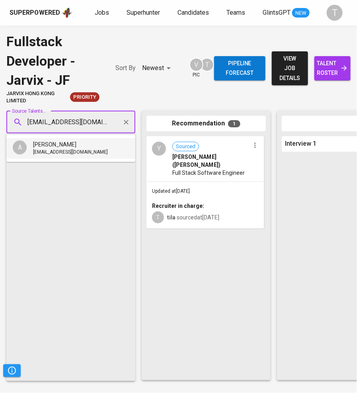
click at [69, 152] on span "arinndanish03@gmail.com" at bounding box center [70, 153] width 75 height 8
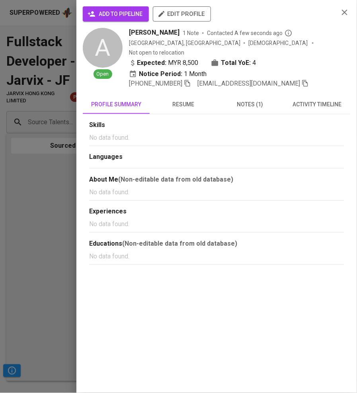
click at [131, 14] on span "add to pipeline" at bounding box center [115, 14] width 53 height 10
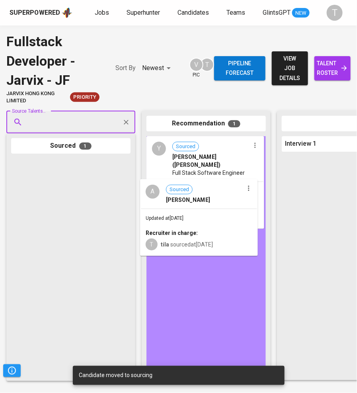
drag, startPoint x: 78, startPoint y: 180, endPoint x: 217, endPoint y: 201, distance: 141.3
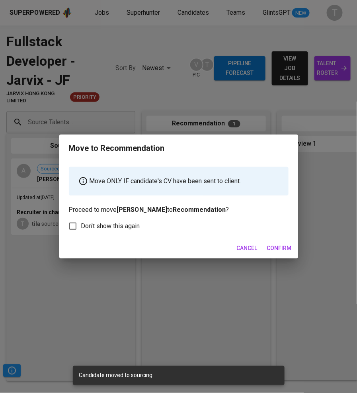
drag, startPoint x: 285, startPoint y: 249, endPoint x: 275, endPoint y: 241, distance: 12.7
click at [285, 248] on span "Confirm" at bounding box center [279, 248] width 25 height 10
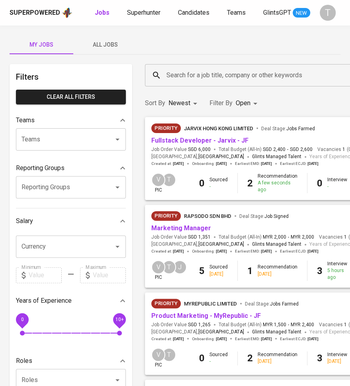
click at [215, 138] on link "Fullstack Developer - Jarvix - JF" at bounding box center [199, 141] width 97 height 8
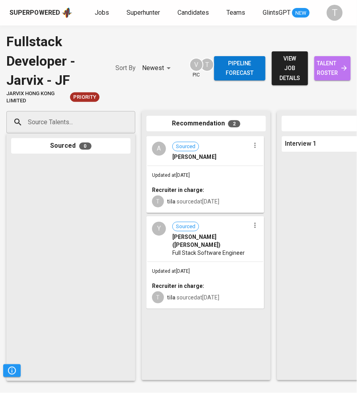
click at [333, 69] on span "talent roster" at bounding box center [332, 69] width 23 height 20
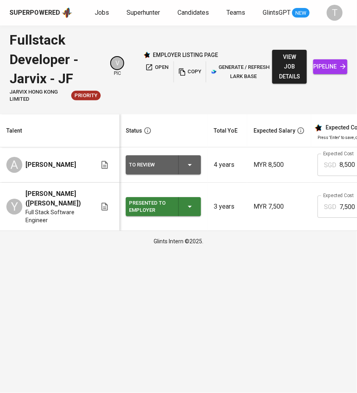
click at [133, 108] on div at bounding box center [341, 108] width 682 height 0
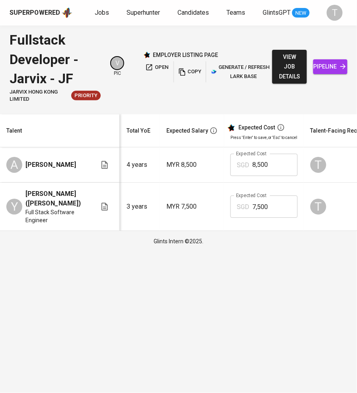
scroll to position [0, 85]
click at [257, 160] on input "8,500" at bounding box center [276, 165] width 45 height 22
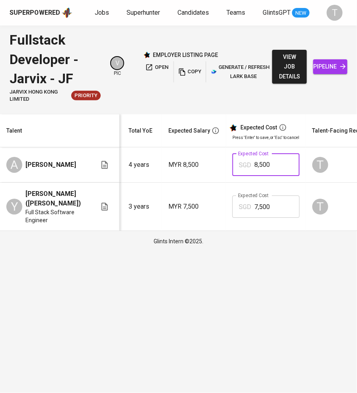
click at [261, 164] on input "8,500" at bounding box center [276, 165] width 45 height 22
click at [261, 165] on input "8,500" at bounding box center [276, 165] width 45 height 22
type input "9,000"
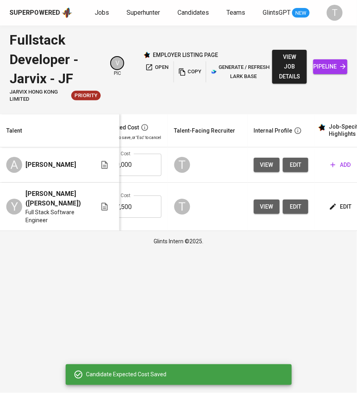
scroll to position [0, 234]
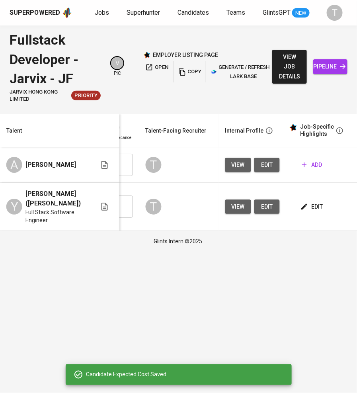
click at [311, 161] on span "add" at bounding box center [312, 165] width 20 height 10
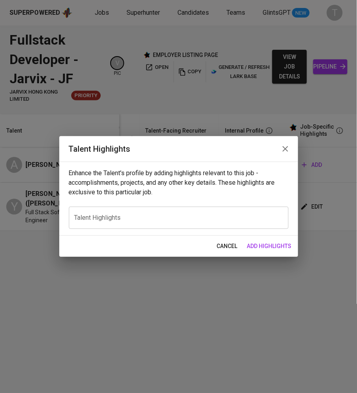
click at [186, 221] on textarea at bounding box center [178, 218] width 209 height 8
click at [155, 214] on textarea at bounding box center [178, 218] width 209 height 8
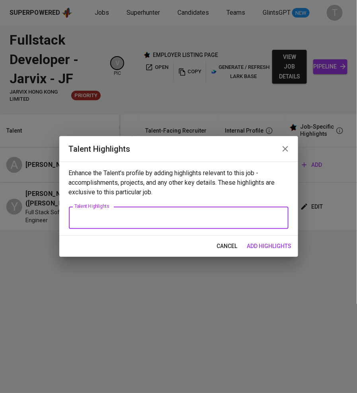
paste textarea "Name: Arinn Danish Bin Abdullah Notice Period: Immediate (Freelance & Contract …"
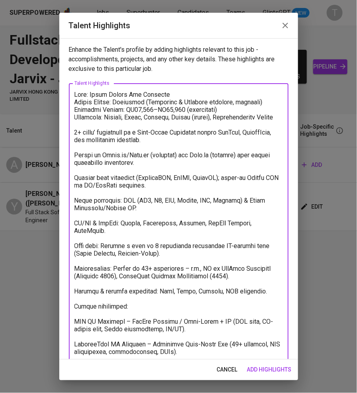
click at [145, 106] on textarea at bounding box center [178, 265] width 209 height 348
click at [148, 108] on textarea at bounding box center [178, 265] width 209 height 348
click at [149, 111] on textarea at bounding box center [178, 265] width 209 height 348
click at [166, 107] on textarea at bounding box center [178, 265] width 209 height 348
drag, startPoint x: 270, startPoint y: 100, endPoint x: 115, endPoint y: 102, distance: 154.5
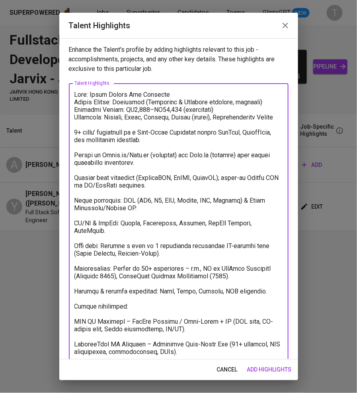
click at [115, 102] on textarea at bounding box center [178, 265] width 209 height 348
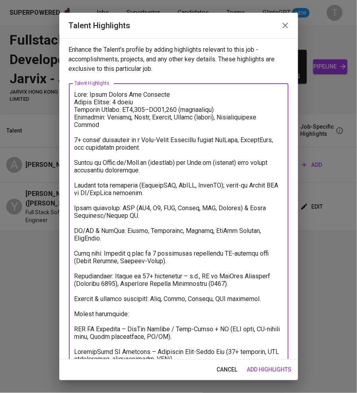
click at [92, 131] on textarea at bounding box center [178, 265] width 209 height 348
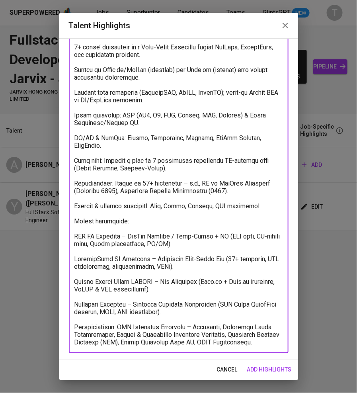
drag, startPoint x: 75, startPoint y: 327, endPoint x: 272, endPoint y: 340, distance: 197.1
click at [272, 340] on textarea at bounding box center [178, 172] width 209 height 348
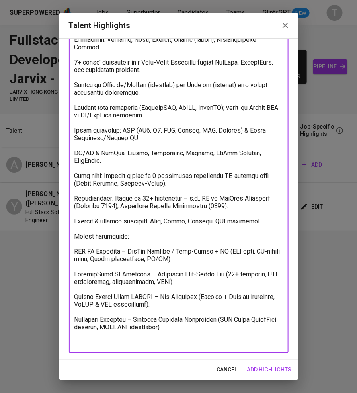
scroll to position [0, 0]
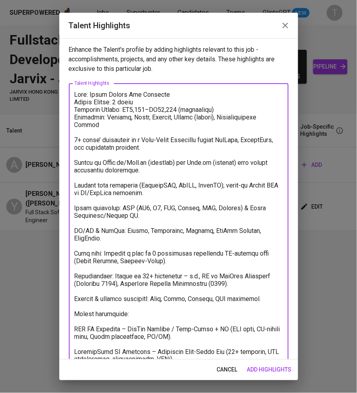
click at [90, 129] on textarea at bounding box center [178, 257] width 209 height 333
paste textarea "Certifications: AWS Solutions Architect – Associate, Microsoft Azure Fundamenta…"
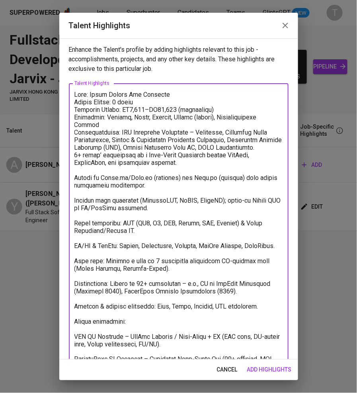
click at [74, 115] on textarea at bounding box center [178, 265] width 209 height 348
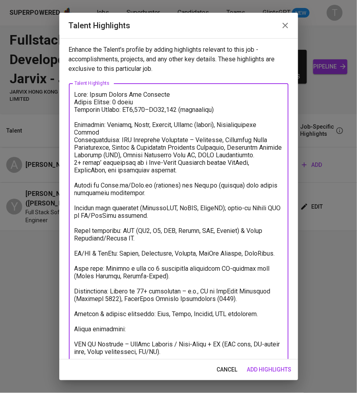
drag, startPoint x: 111, startPoint y: 127, endPoint x: 64, endPoint y: 122, distance: 47.2
click at [64, 122] on div "Enhance the Talent's profile by adding highlights relevant to this job - accomp…" at bounding box center [178, 198] width 239 height 321
click at [98, 133] on textarea at bounding box center [178, 269] width 209 height 356
click at [74, 179] on textarea at bounding box center [178, 269] width 209 height 356
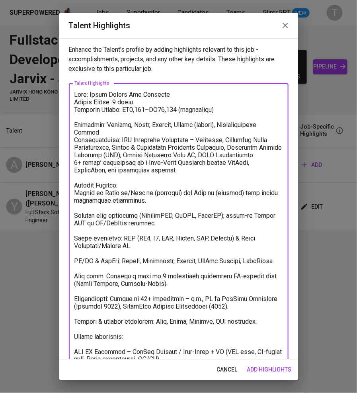
click at [74, 191] on textarea at bounding box center [178, 272] width 209 height 363
click at [75, 211] on textarea at bounding box center [178, 272] width 209 height 363
click at [74, 239] on textarea at bounding box center [178, 272] width 209 height 363
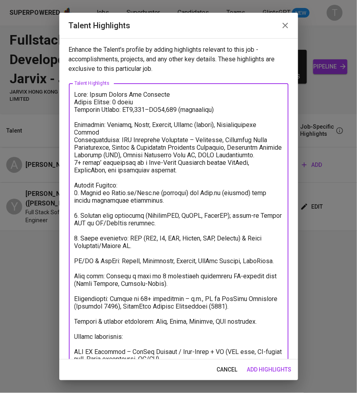
click at [74, 259] on div "x Talent Highlights" at bounding box center [179, 272] width 220 height 378
click at [76, 260] on textarea at bounding box center [178, 272] width 209 height 363
click at [76, 282] on textarea at bounding box center [178, 272] width 209 height 363
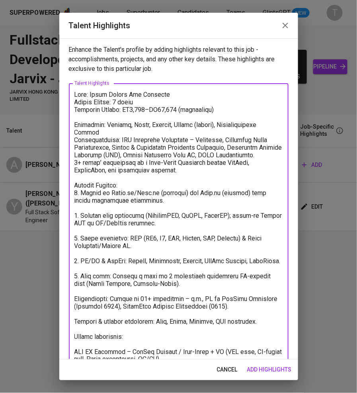
click at [74, 305] on textarea at bounding box center [178, 272] width 209 height 363
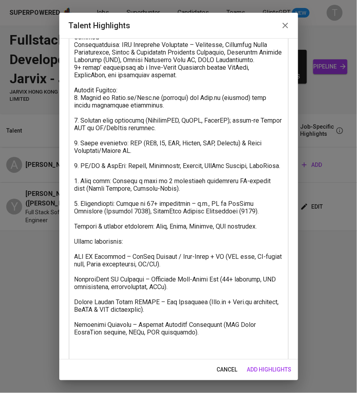
scroll to position [98, 0]
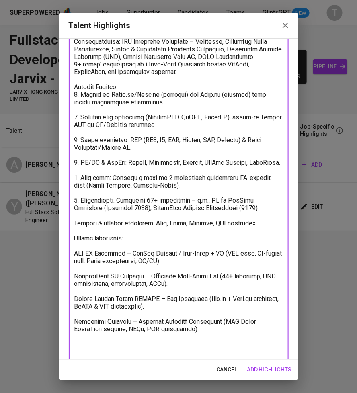
click at [76, 229] on textarea at bounding box center [178, 173] width 209 height 363
click at [74, 229] on textarea at bounding box center [178, 173] width 209 height 363
click at [75, 245] on textarea at bounding box center [178, 173] width 209 height 363
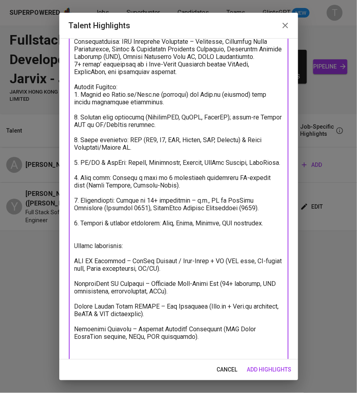
click at [126, 252] on textarea at bounding box center [178, 177] width 209 height 371
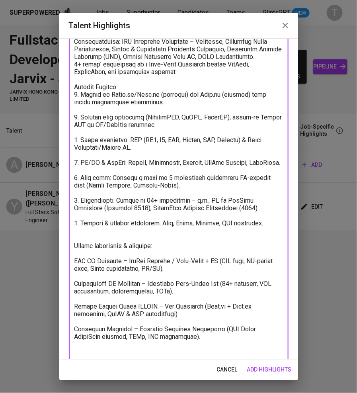
click at [76, 268] on textarea at bounding box center [178, 177] width 209 height 371
click at [75, 291] on textarea at bounding box center [178, 177] width 209 height 371
click at [75, 312] on textarea at bounding box center [178, 177] width 209 height 371
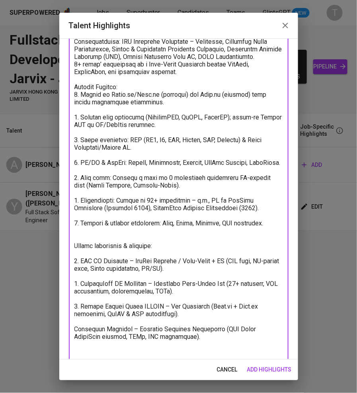
click at [76, 334] on textarea at bounding box center [178, 177] width 209 height 371
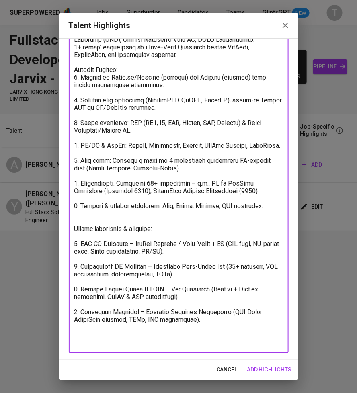
scroll to position [0, 0]
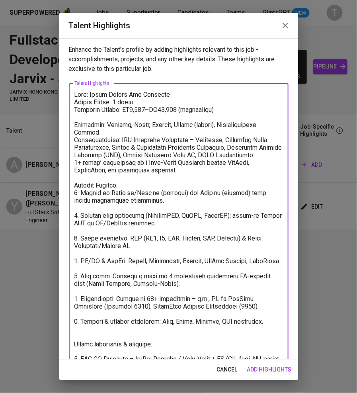
type textarea "Name: Arinn Danish Bin Abdullah Notice Period: 1 month Expected Salary: RM8,900…"
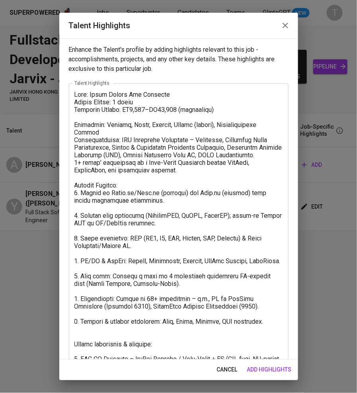
scroll to position [25, 0]
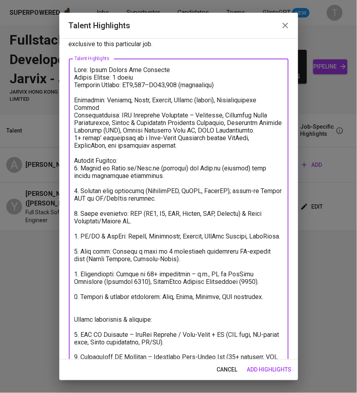
click at [265, 369] on span "add highlights" at bounding box center [269, 370] width 45 height 10
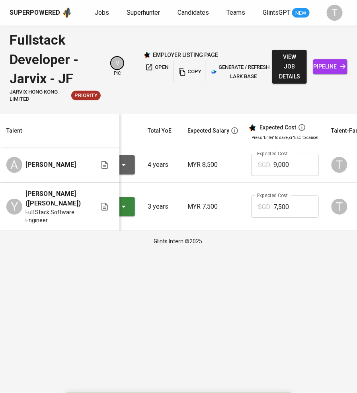
scroll to position [0, 0]
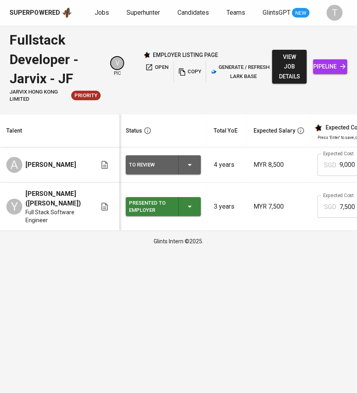
click at [190, 161] on icon "button" at bounding box center [190, 165] width 10 height 10
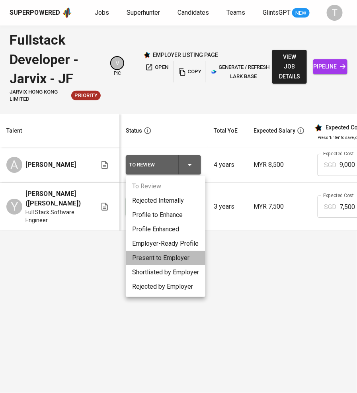
click at [183, 255] on li "Present to Employer" at bounding box center [166, 258] width 80 height 14
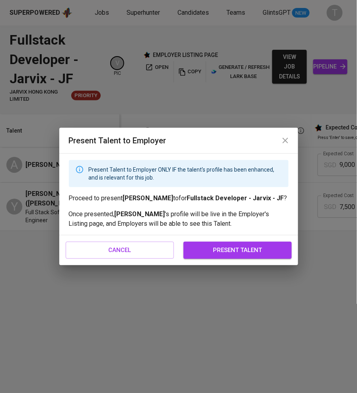
click at [195, 253] on span "present talent" at bounding box center [237, 250] width 91 height 10
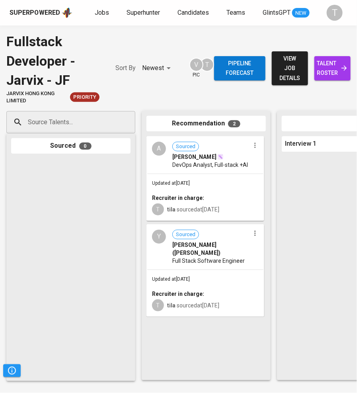
click at [70, 119] on input "Source Talents..." at bounding box center [68, 122] width 84 height 15
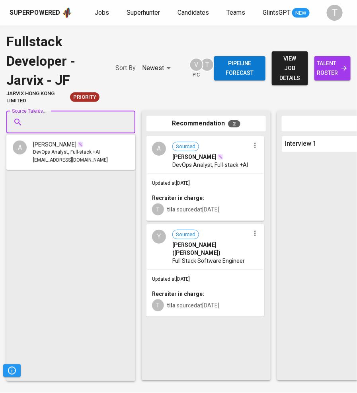
paste input "chiewyj@yahoo.com"
type input "chiewyj@yahoo.com"
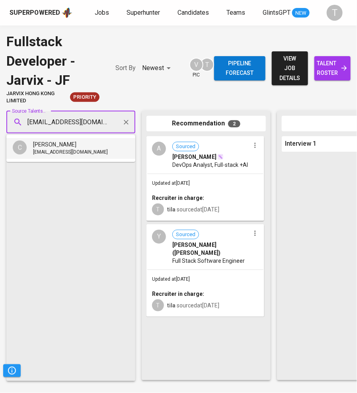
click at [88, 156] on li "C Chiew Yi-Jian chiewyj@yahoo.com" at bounding box center [70, 148] width 129 height 21
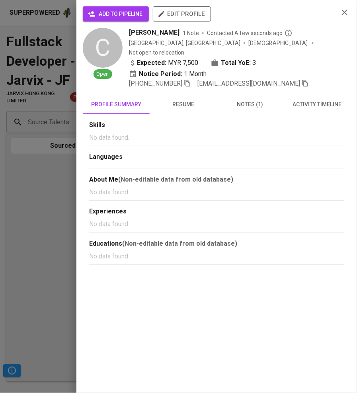
click at [124, 16] on span "add to pipeline" at bounding box center [115, 14] width 53 height 10
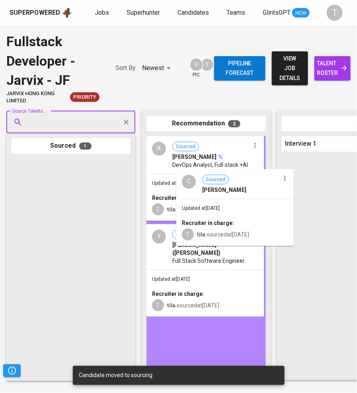
drag, startPoint x: 85, startPoint y: 192, endPoint x: 249, endPoint y: 205, distance: 165.0
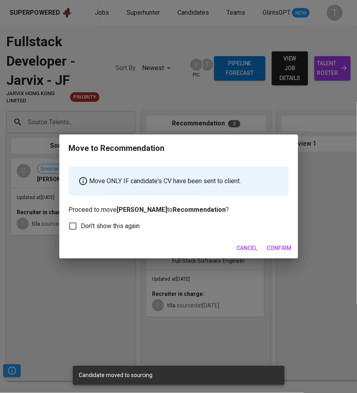
click at [280, 251] on span "Confirm" at bounding box center [279, 248] width 25 height 10
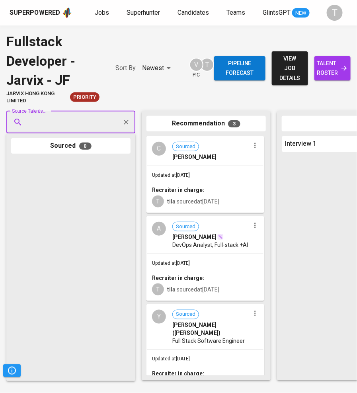
click at [336, 63] on span "talent roster" at bounding box center [332, 69] width 23 height 20
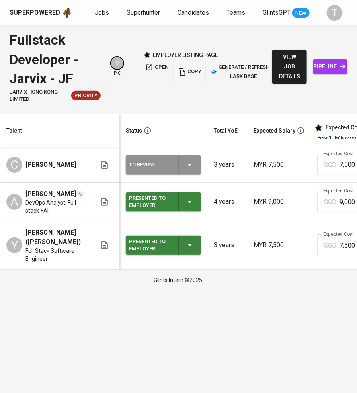
click at [187, 163] on icon "button" at bounding box center [190, 165] width 10 height 10
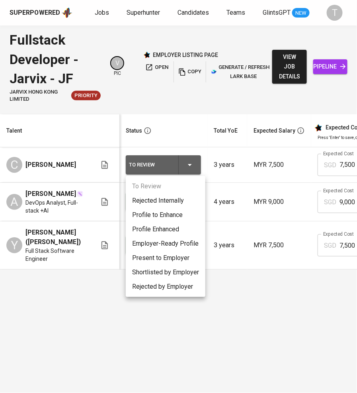
click at [165, 253] on li "Present to Employer" at bounding box center [166, 258] width 80 height 14
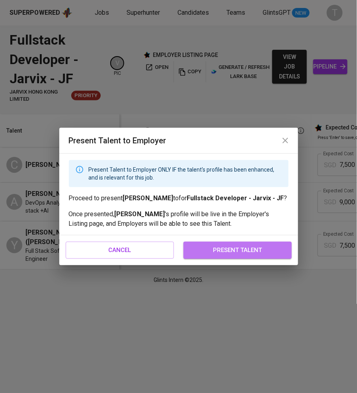
drag, startPoint x: 270, startPoint y: 252, endPoint x: 235, endPoint y: 214, distance: 51.3
click at [270, 251] on span "present talent" at bounding box center [237, 250] width 91 height 10
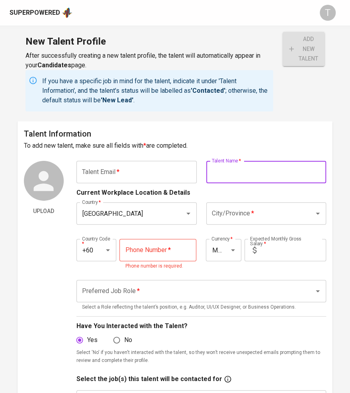
click at [293, 176] on input "text" at bounding box center [266, 172] width 120 height 22
paste input "[PERSON_NAME]"
type input "[PERSON_NAME]"
click at [136, 180] on input "text" at bounding box center [136, 172] width 120 height 22
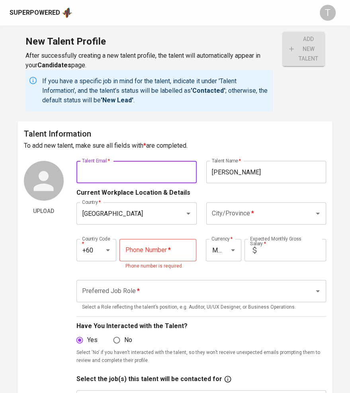
paste input "[EMAIL_ADDRESS][DOMAIN_NAME]"
type input "[EMAIL_ADDRESS][DOMAIN_NAME]"
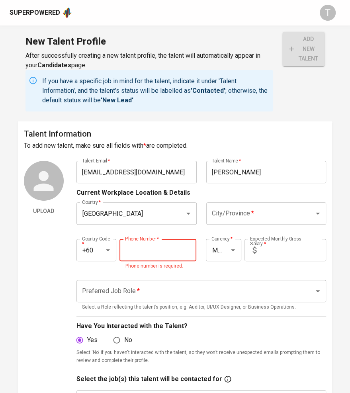
click at [166, 251] on input "tel" at bounding box center [157, 250] width 77 height 22
paste input "[PHONE_NUMBER]"
click at [237, 223] on div "City/Province *" at bounding box center [266, 213] width 120 height 22
type input "[PHONE_NUMBER]"
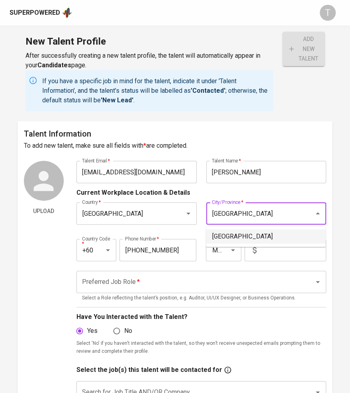
drag, startPoint x: 249, startPoint y: 237, endPoint x: 243, endPoint y: 236, distance: 5.6
click at [243, 236] on li "[GEOGRAPHIC_DATA]" at bounding box center [266, 236] width 120 height 14
type input "[GEOGRAPHIC_DATA]"
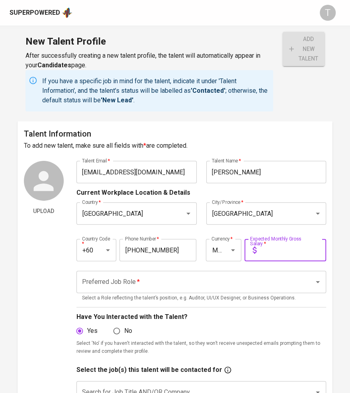
click at [285, 248] on input "text" at bounding box center [293, 250] width 66 height 22
type input "8,500"
click at [281, 278] on input "Preferred Job Role   *" at bounding box center [190, 281] width 220 height 15
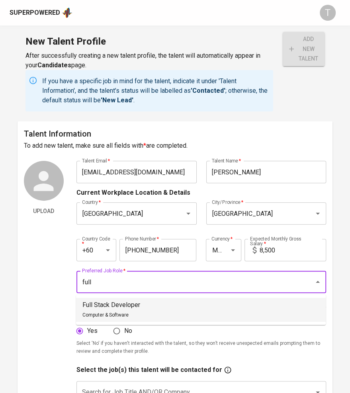
drag, startPoint x: 286, startPoint y: 307, endPoint x: 280, endPoint y: 300, distance: 8.8
click at [286, 307] on li "Full Stack Developer Computer & Software" at bounding box center [201, 310] width 250 height 24
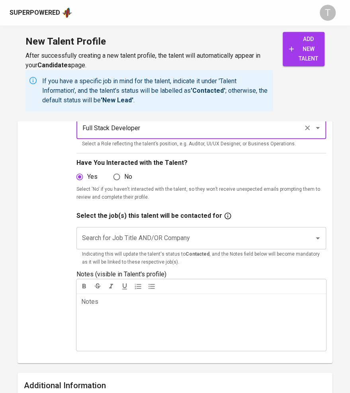
scroll to position [153, 0]
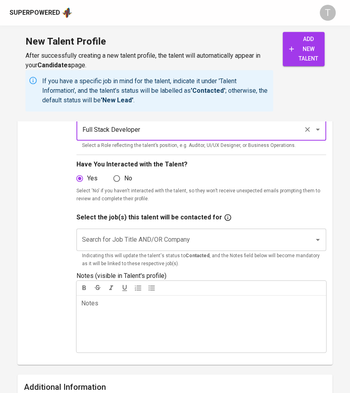
type input "Full Stack Developer"
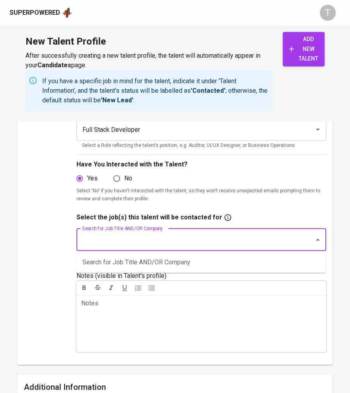
click at [191, 235] on input "Search for Job Title AND/OR Company" at bounding box center [190, 239] width 220 height 15
type input "jarvix"
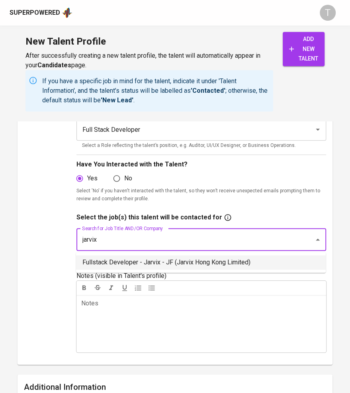
click at [190, 256] on li "Fullstack Developer - Jarvix - JF (Jarvix Hong Kong Limited)" at bounding box center [201, 262] width 250 height 14
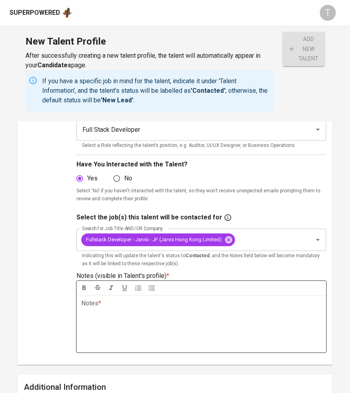
click at [179, 310] on div "Notes * ﻿" at bounding box center [201, 323] width 250 height 57
click at [195, 325] on div "NP:" at bounding box center [201, 323] width 250 height 57
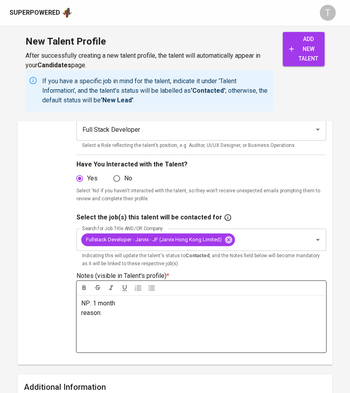
click at [161, 311] on p "reason:" at bounding box center [201, 313] width 240 height 10
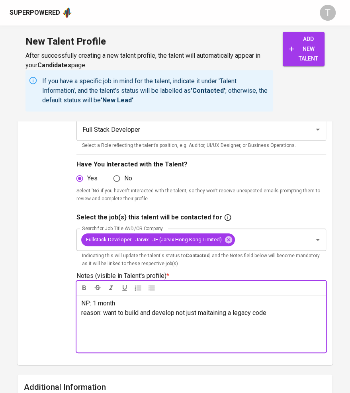
click at [220, 311] on span "reason: want to build and develop not just maitaining a legacy code" at bounding box center [173, 313] width 185 height 8
click at [302, 310] on p "reason: want to build and develop not just maintaining a legacy code" at bounding box center [201, 313] width 240 height 10
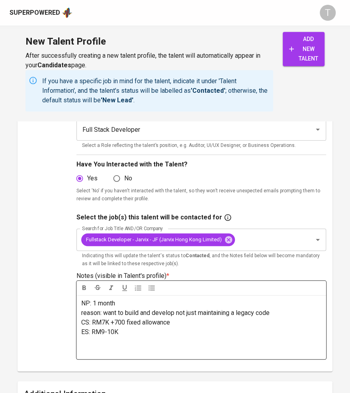
click at [86, 346] on p "﻿" at bounding box center [201, 351] width 240 height 10
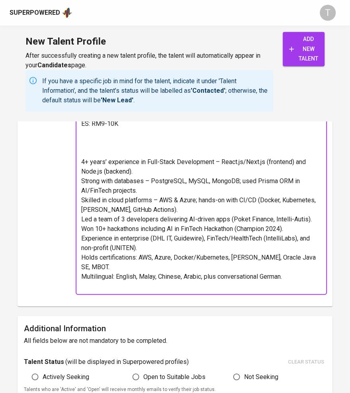
scroll to position [348, 0]
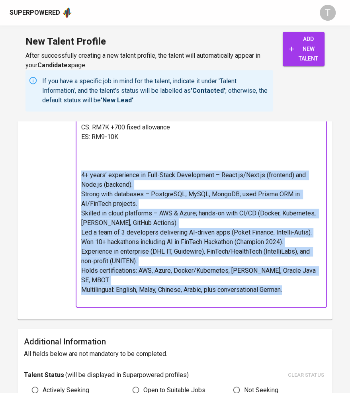
drag, startPoint x: 82, startPoint y: 175, endPoint x: 289, endPoint y: 285, distance: 233.7
click at [289, 285] on div "NP: 1 month reason: want to build and develop not just maintaining a legacy cod…" at bounding box center [201, 203] width 250 height 207
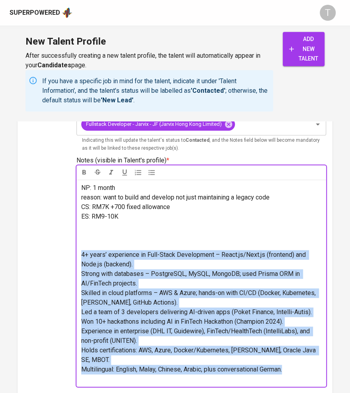
scroll to position [261, 0]
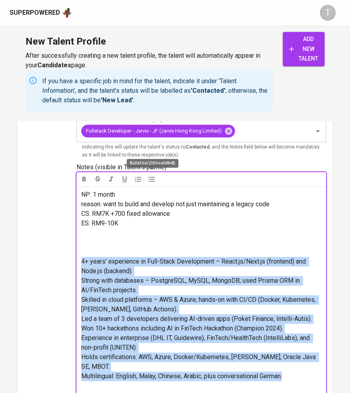
click at [153, 178] on icon "button" at bounding box center [152, 179] width 8 height 8
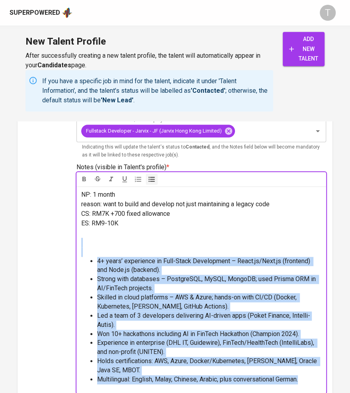
click at [150, 283] on li "Strong with databases – PostgreSQL, MySQL, MongoDB; used Prisma ORM in AI/FinTe…" at bounding box center [209, 284] width 224 height 18
click at [179, 270] on li "4+ years’ experience in Full-Stack Development – React.js/Next.js (frontend) an…" at bounding box center [209, 266] width 224 height 18
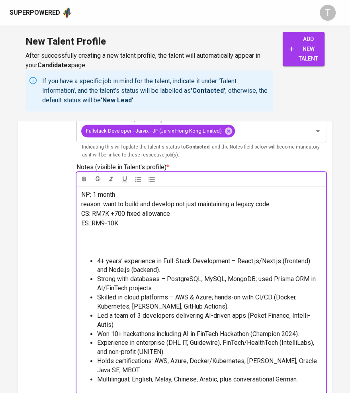
click at [179, 244] on p at bounding box center [201, 247] width 240 height 19
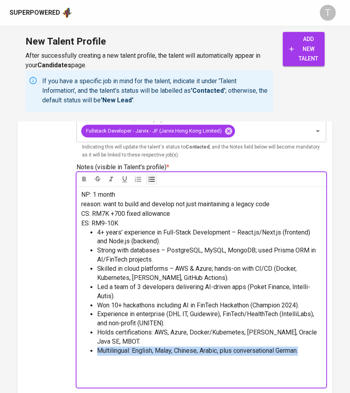
drag, startPoint x: 304, startPoint y: 360, endPoint x: 94, endPoint y: 360, distance: 209.8
click at [94, 356] on ul "4+ years’ experience in Full-Stack Development – React.js/Next.js (frontend) an…" at bounding box center [201, 291] width 240 height 127
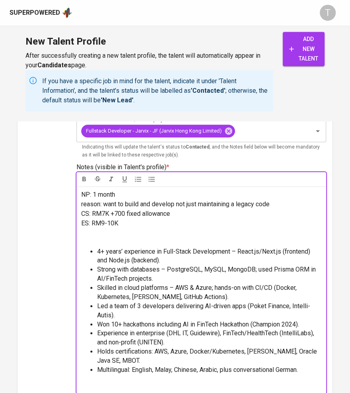
click at [117, 231] on p at bounding box center [201, 237] width 240 height 19
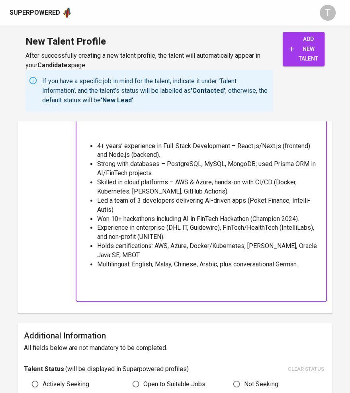
scroll to position [0, 0]
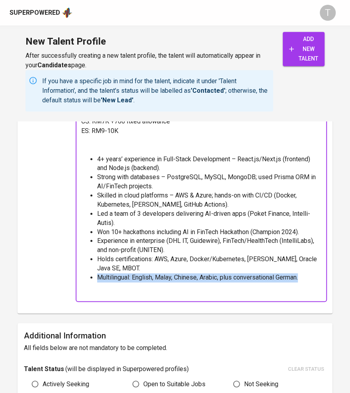
drag, startPoint x: 304, startPoint y: 278, endPoint x: 94, endPoint y: 271, distance: 210.4
click at [94, 271] on ul "4+ years’ experience in Full-Stack Development – React.js/Next.js (frontend) an…" at bounding box center [201, 218] width 240 height 127
click at [133, 274] on span "Multilingual: English, Malay, Chinese, Arabic, plus conversational German." at bounding box center [197, 278] width 201 height 8
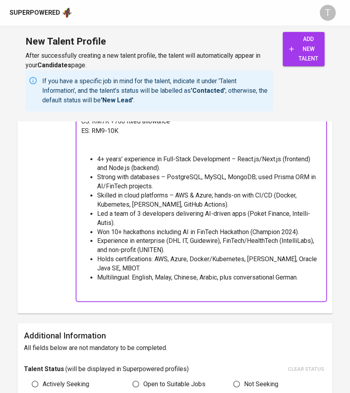
drag, startPoint x: 301, startPoint y: 257, endPoint x: 297, endPoint y: 255, distance: 4.8
click at [301, 257] on span "Holds certifications: AWS, Azure, Docker/Kubernetes, Jenkins, Oracle Java SE, M…" at bounding box center [207, 263] width 221 height 17
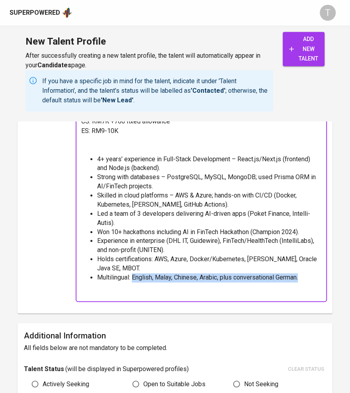
drag, startPoint x: 306, startPoint y: 275, endPoint x: 133, endPoint y: 269, distance: 172.9
click at [134, 270] on ul "4+ years’ experience in Full-Stack Development – React.js/Next.js (frontend) an…" at bounding box center [201, 218] width 240 height 127
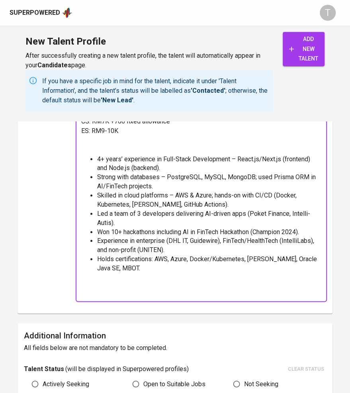
click at [143, 133] on p "ES: RM9-10K" at bounding box center [201, 131] width 240 height 10
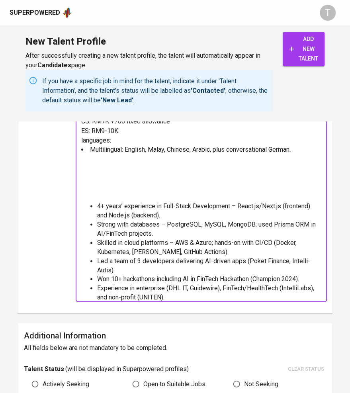
drag, startPoint x: 117, startPoint y: 158, endPoint x: 80, endPoint y: 148, distance: 38.3
click at [80, 148] on div "NP: 1 month reason: want to build and develop not just maintaining a legacy cod…" at bounding box center [201, 197] width 250 height 207
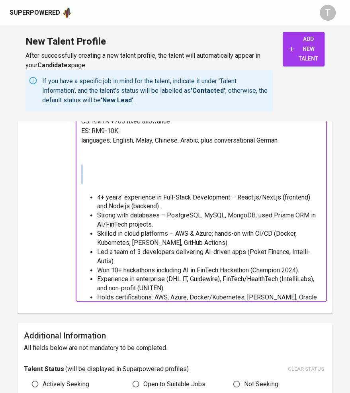
drag, startPoint x: 140, startPoint y: 165, endPoint x: 137, endPoint y: 191, distance: 26.4
click at [137, 191] on div "NP: 1 month reason: want to build and develop not just maintaining a legacy cod…" at bounding box center [201, 197] width 250 height 207
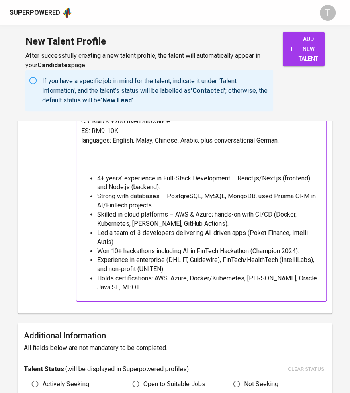
click at [117, 158] on p at bounding box center [201, 159] width 240 height 29
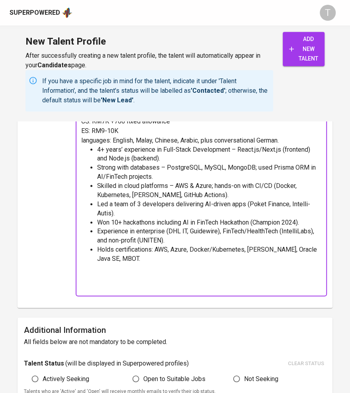
click at [172, 164] on li "4+ years’ experience in Full-Stack Development – React.js/Next.js (frontend) an…" at bounding box center [209, 154] width 224 height 18
click at [156, 264] on li "Holds certifications: AWS, Azure, Docker/Kubernetes, Jenkins, Oracle Java SE, M…" at bounding box center [209, 254] width 224 height 18
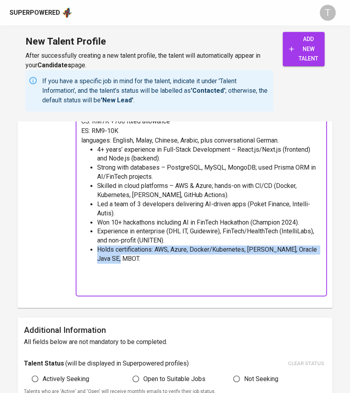
drag, startPoint x: 97, startPoint y: 258, endPoint x: 135, endPoint y: 266, distance: 39.0
click at [135, 264] on li "Holds certifications: AWS, Azure, Docker/Kubernetes, Jenkins, Oracle Java SE, M…" at bounding box center [209, 254] width 224 height 18
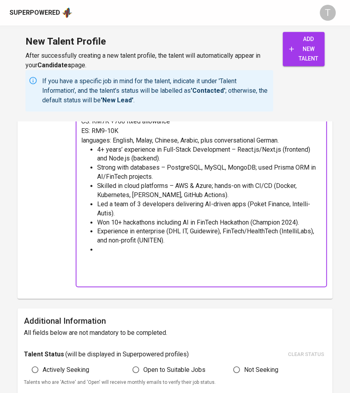
click at [303, 140] on p "languages: English, Malay, Chinese, Arabic, plus conversational German." at bounding box center [201, 141] width 240 height 10
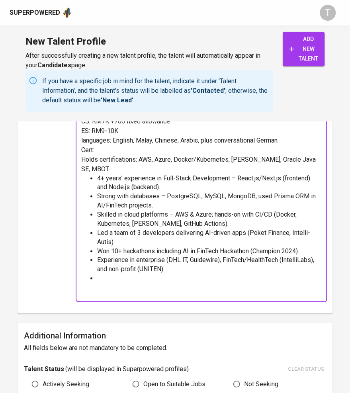
click at [136, 157] on span "Cert: Holds certifications: AWS, Azure, Docker/Kubernetes, Jenkins, Oracle Java…" at bounding box center [199, 159] width 236 height 27
drag, startPoint x: 140, startPoint y: 157, endPoint x: 65, endPoint y: 156, distance: 74.9
click at [65, 156] on div "Upload Talent Email   * arinndanish03@gmail.com Talent Email * Talent Name   * …" at bounding box center [175, 57] width 302 height 500
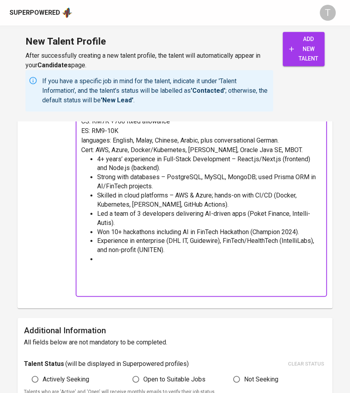
click at [203, 264] on li "﻿" at bounding box center [209, 259] width 224 height 9
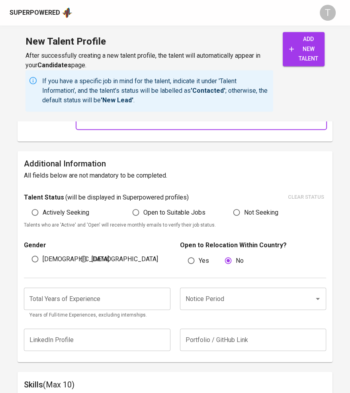
scroll to position [522, 0]
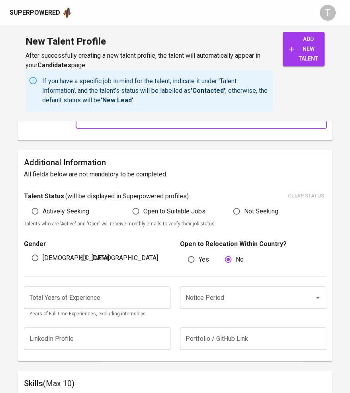
click at [73, 219] on label "Actively Seeking" at bounding box center [58, 210] width 62 height 15
click at [43, 219] on input "Actively Seeking" at bounding box center [34, 210] width 15 height 15
radio input "true"
drag, startPoint x: 47, startPoint y: 261, endPoint x: 59, endPoint y: 260, distance: 12.0
click at [49, 261] on span "[DEMOGRAPHIC_DATA]" at bounding box center [76, 258] width 66 height 10
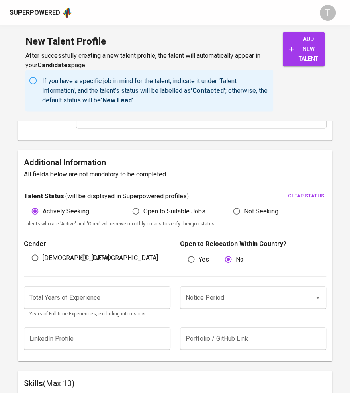
click at [43, 261] on input "[DEMOGRAPHIC_DATA]" at bounding box center [34, 257] width 15 height 15
radio input "true"
click at [253, 288] on div "Total Years of Experience Total Years of Experience Years of Full-time Experien…" at bounding box center [175, 300] width 302 height 46
drag, startPoint x: 265, startPoint y: 291, endPoint x: 273, endPoint y: 303, distance: 14.5
click at [266, 291] on div "Notice Period" at bounding box center [253, 297] width 147 height 22
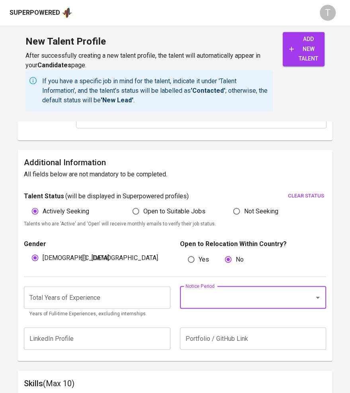
click at [273, 303] on input "Notice Period" at bounding box center [242, 297] width 117 height 15
click at [227, 334] on li "1 Month" at bounding box center [253, 339] width 146 height 14
type input "1 Month"
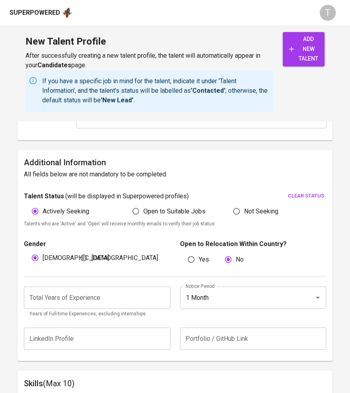
click at [110, 307] on input "number" at bounding box center [97, 297] width 147 height 22
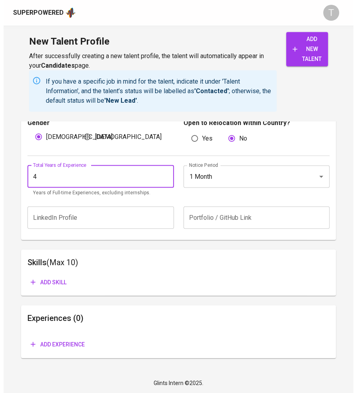
scroll to position [646, 0]
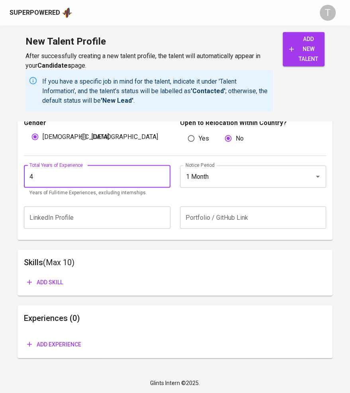
type input "4"
drag, startPoint x: 303, startPoint y: 53, endPoint x: 296, endPoint y: 50, distance: 7.8
click at [300, 50] on span "add new talent" at bounding box center [303, 48] width 29 height 29
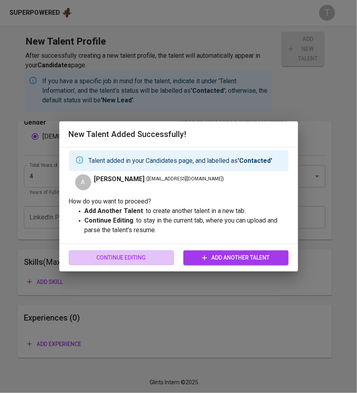
click at [121, 255] on span "Continue Editing" at bounding box center [121, 258] width 92 height 10
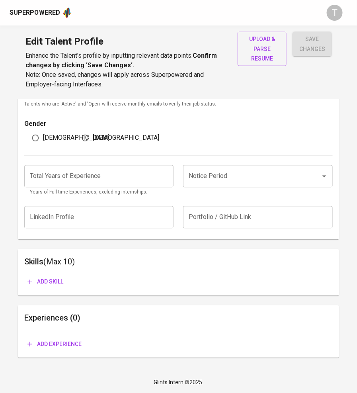
type input "arinndanish03@gmail.com"
type input "ARINN DANISH BIN ABDULLAH"
type input "[GEOGRAPHIC_DATA]"
type input "Kuala Selangor"
type input "+60"
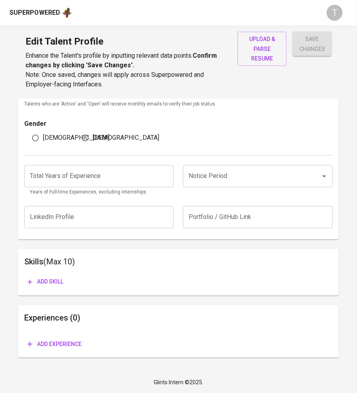
type input "13-611-0607"
type input "MYR"
type input "8,500"
type input "Full Stack Developer"
radio input "true"
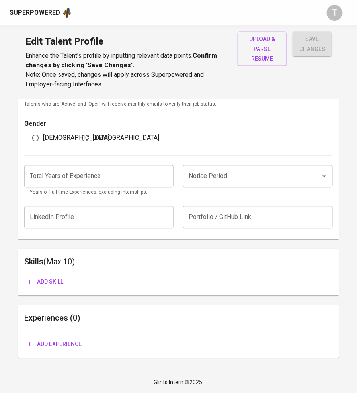
radio input "true"
type input "4"
type input "1 Month"
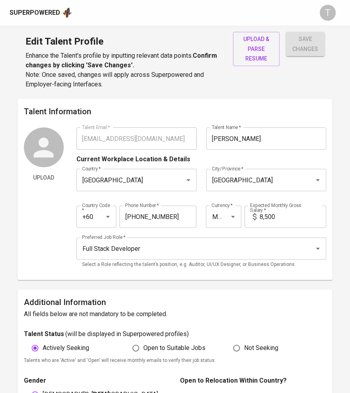
click at [254, 46] on span "upload & parse resume" at bounding box center [256, 48] width 34 height 29
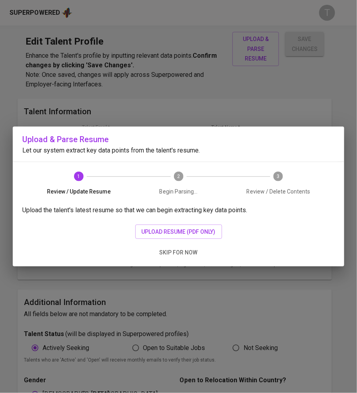
click at [204, 231] on span "upload resume (pdf only)" at bounding box center [179, 232] width 74 height 10
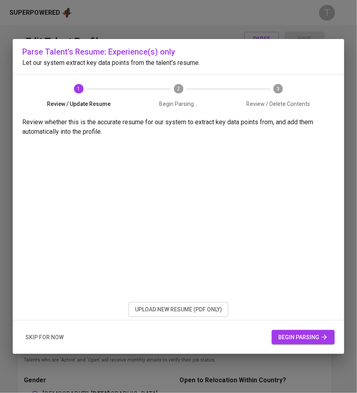
click at [300, 335] on span "begin parsing" at bounding box center [303, 337] width 50 height 10
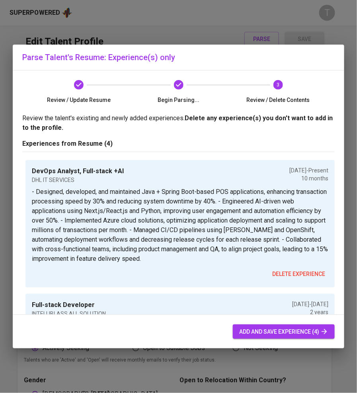
click at [255, 328] on span "add and save experience (4)" at bounding box center [283, 332] width 89 height 10
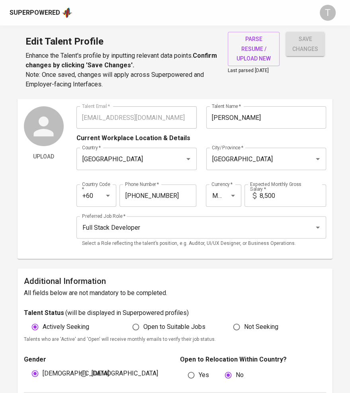
scroll to position [20, 0]
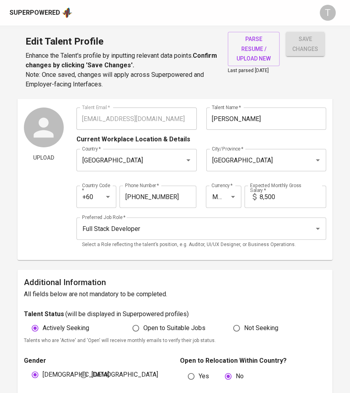
click at [292, 196] on input "8,500" at bounding box center [293, 197] width 66 height 22
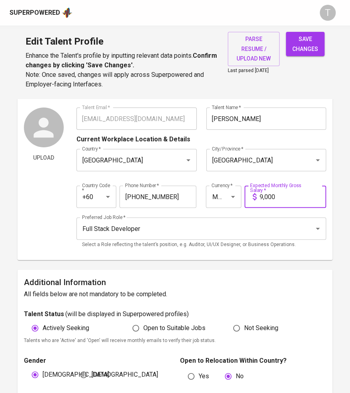
type input "9,000"
click at [308, 38] on span "save changes" at bounding box center [305, 44] width 26 height 20
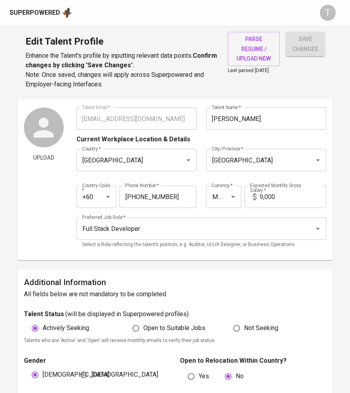
click at [190, 23] on div "Superpowered T" at bounding box center [175, 12] width 350 height 25
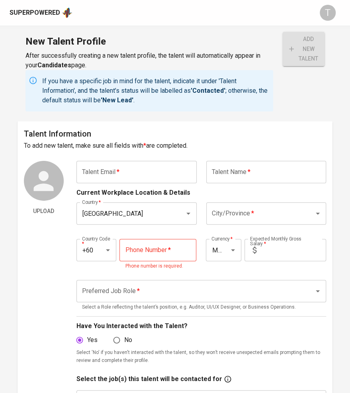
click at [241, 166] on input "text" at bounding box center [266, 172] width 120 height 22
paste input "[PERSON_NAME]"
type input "[PERSON_NAME]"
click at [105, 171] on input "text" at bounding box center [136, 172] width 120 height 22
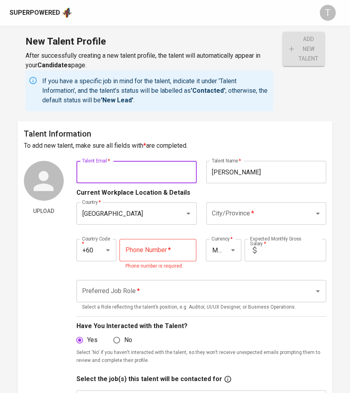
paste input "[EMAIL_ADDRESS][DOMAIN_NAME]"
type input "[EMAIL_ADDRESS][DOMAIN_NAME]"
click at [255, 211] on input "City/Province   *" at bounding box center [255, 213] width 91 height 15
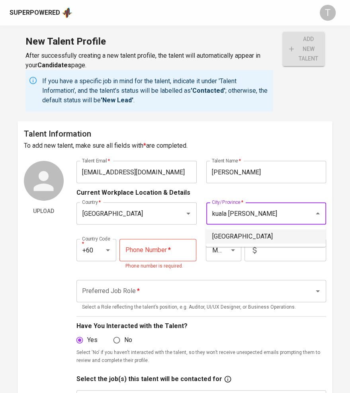
click at [255, 235] on li "[GEOGRAPHIC_DATA]" at bounding box center [266, 236] width 120 height 14
type input "[GEOGRAPHIC_DATA]"
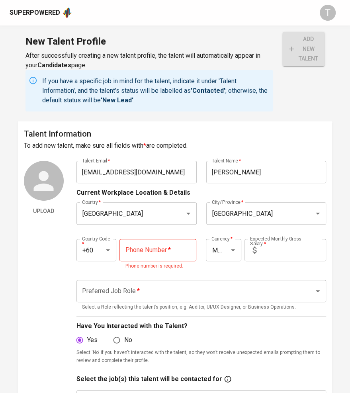
click at [153, 252] on input "tel" at bounding box center [157, 250] width 77 height 22
paste input "[PHONE_NUMBER]"
type input "[PHONE_NUMBER]"
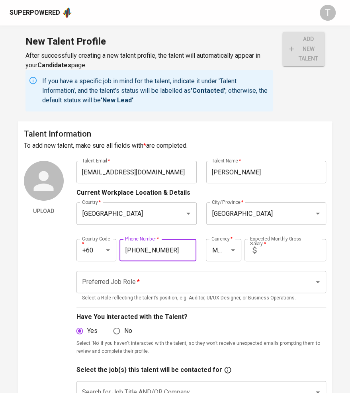
click at [276, 250] on input "text" at bounding box center [293, 250] width 66 height 22
type input "7,500"
click at [283, 32] on button "add new talent" at bounding box center [304, 49] width 42 height 34
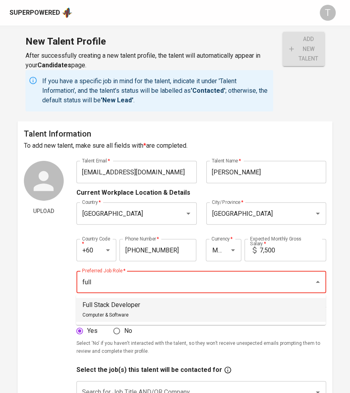
click at [264, 321] on li "Full Stack Developer Computer & Software" at bounding box center [201, 310] width 250 height 24
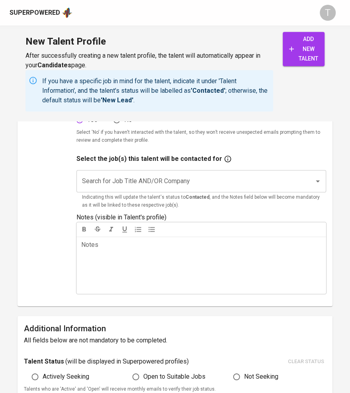
scroll to position [242, 0]
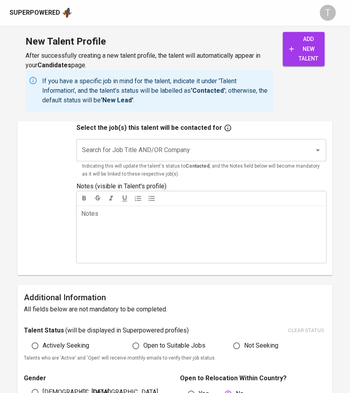
type input "Full Stack Developer"
click at [219, 149] on input "Search for Job Title AND/OR Company" at bounding box center [190, 150] width 220 height 15
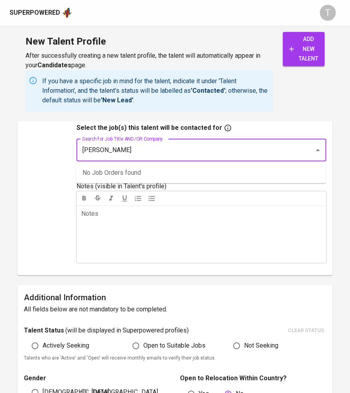
type input "jarvix"
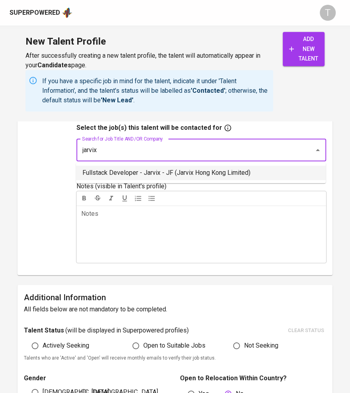
click at [210, 171] on li "Fullstack Developer - Jarvix - JF (Jarvix Hong Kong Limited)" at bounding box center [201, 173] width 250 height 14
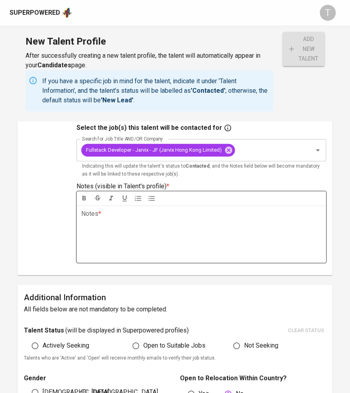
click at [133, 231] on div "Notes * ﻿" at bounding box center [201, 233] width 250 height 57
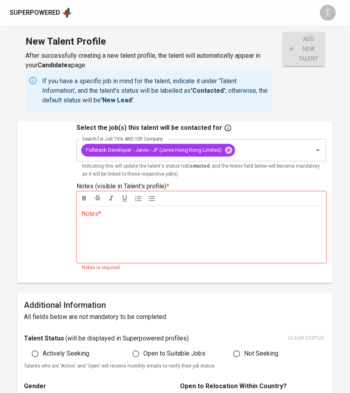
click at [119, 218] on div "Notes * ﻿" at bounding box center [201, 233] width 250 height 57
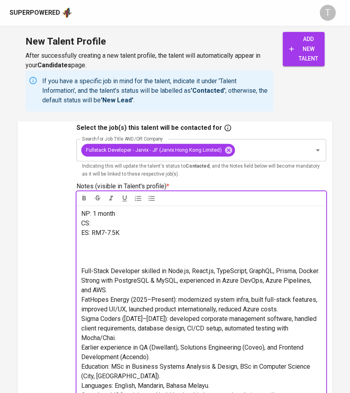
click at [85, 265] on p at bounding box center [201, 256] width 240 height 19
click at [81, 267] on span "Full-Stack Developer skilled in Node.js, React.js, TypeScript, GraphQL, Prisma,…" at bounding box center [200, 271] width 238 height 8
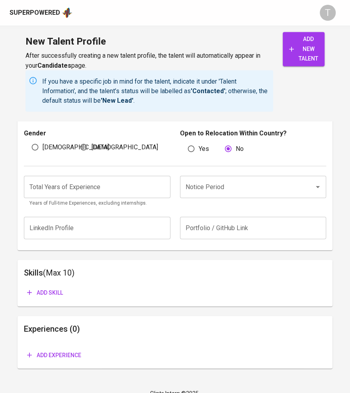
scroll to position [647, 0]
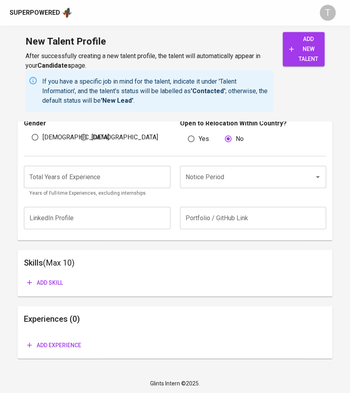
drag, startPoint x: 82, startPoint y: 271, endPoint x: 250, endPoint y: 401, distance: 213.1
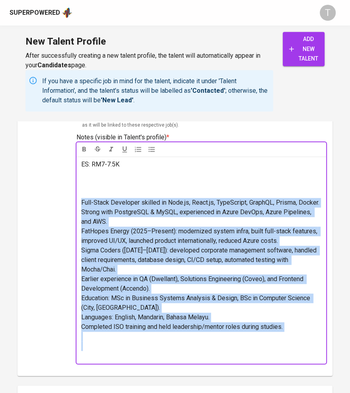
scroll to position [283, 0]
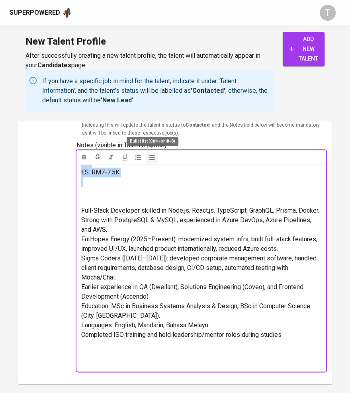
click at [151, 156] on icon "button" at bounding box center [152, 157] width 8 height 8
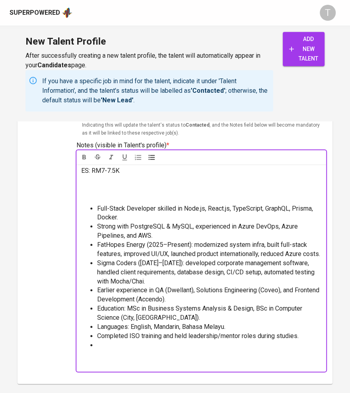
click at [166, 186] on p at bounding box center [201, 194] width 240 height 19
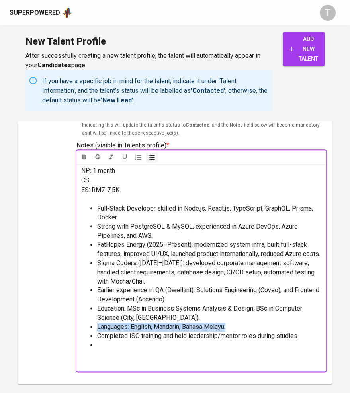
drag, startPoint x: 235, startPoint y: 325, endPoint x: 90, endPoint y: 325, distance: 144.9
click at [90, 325] on ul "Full-Stack Developer skilled in Node.js, React.js, TypeScript, GraphQL, Prisma,…" at bounding box center [201, 286] width 240 height 164
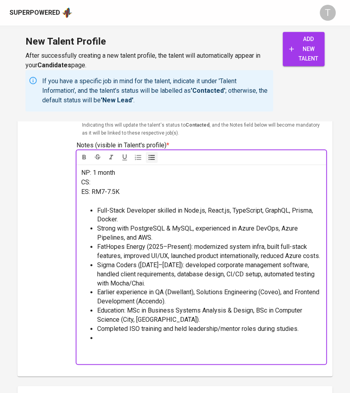
scroll to position [2, 0]
drag, startPoint x: 98, startPoint y: 317, endPoint x: 215, endPoint y: 328, distance: 118.0
click at [215, 325] on li "Education: MSc in Business Systems Analysis & Design, BSc in Computer Science (…" at bounding box center [209, 315] width 224 height 18
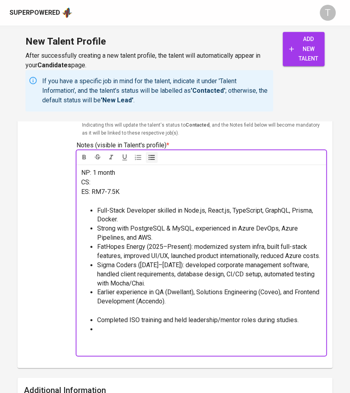
drag, startPoint x: 200, startPoint y: 340, endPoint x: 169, endPoint y: 339, distance: 30.7
click at [170, 339] on li at bounding box center [209, 338] width 224 height 27
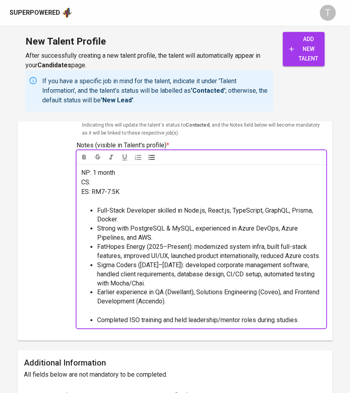
click at [94, 198] on p "﻿" at bounding box center [201, 202] width 240 height 10
drag, startPoint x: 106, startPoint y: 195, endPoint x: 113, endPoint y: 197, distance: 6.7
click at [113, 197] on p "Languages: English, Mandarin, Bahasa Melayu." at bounding box center [201, 202] width 240 height 10
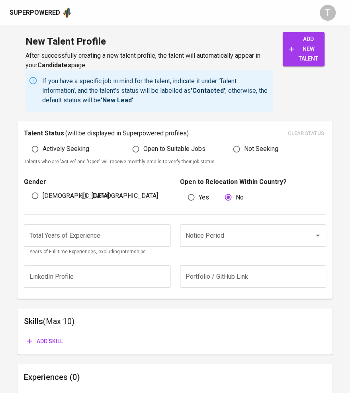
scroll to position [551, 0]
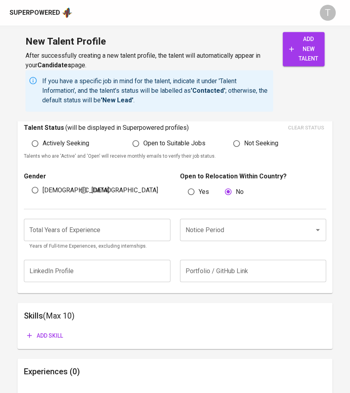
drag, startPoint x: 47, startPoint y: 188, endPoint x: 49, endPoint y: 229, distance: 41.5
click at [48, 148] on span "Actively Seeking" at bounding box center [66, 144] width 47 height 10
click at [43, 151] on input "Actively Seeking" at bounding box center [34, 143] width 15 height 15
radio input "true"
drag, startPoint x: 49, startPoint y: 230, endPoint x: 165, endPoint y: 253, distance: 118.5
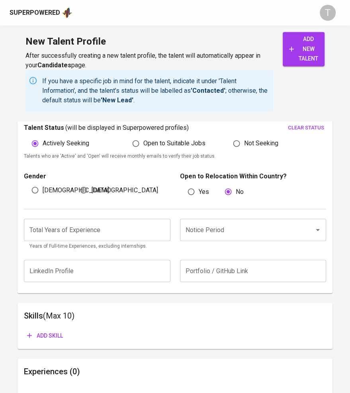
click at [61, 198] on div "Male" at bounding box center [48, 189] width 49 height 15
click at [231, 237] on input "Notice Period" at bounding box center [242, 229] width 117 height 15
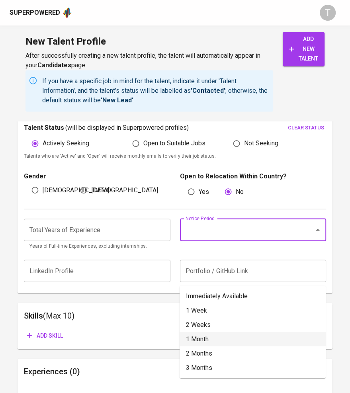
drag, startPoint x: 225, startPoint y: 340, endPoint x: 102, endPoint y: 320, distance: 124.3
click at [224, 340] on li "1 Month" at bounding box center [253, 339] width 146 height 14
type input "1 Month"
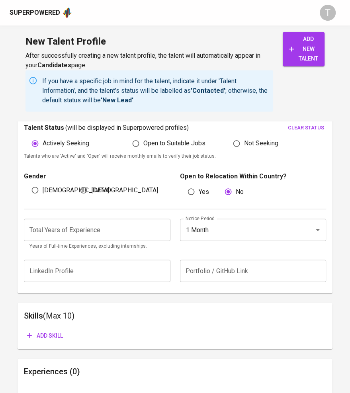
click at [83, 241] on input "number" at bounding box center [97, 230] width 147 height 22
click at [81, 241] on input "number" at bounding box center [97, 230] width 147 height 22
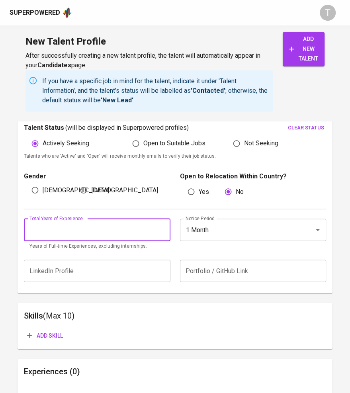
type input "2"
type input "3"
click at [327, 286] on div "Additional Information All fields below are not mandatory to be completed. Tale…" at bounding box center [175, 187] width 315 height 211
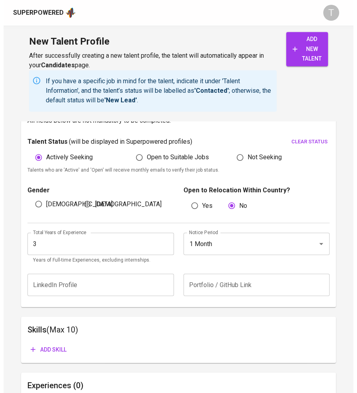
scroll to position [524, 0]
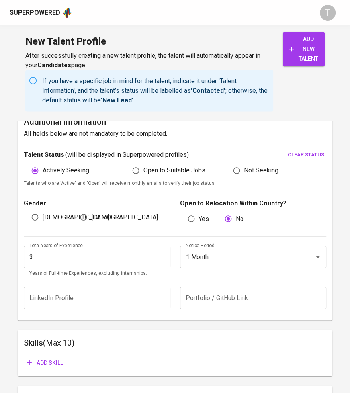
click at [46, 222] on span "Male" at bounding box center [76, 217] width 66 height 10
click at [43, 225] on input "Male" at bounding box center [34, 216] width 15 height 15
radio input "true"
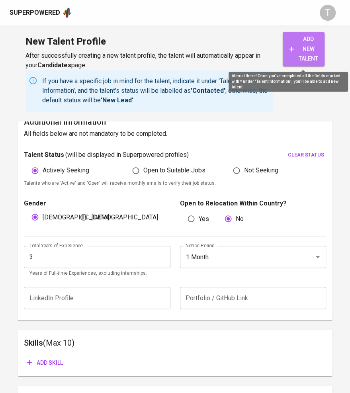
click at [311, 44] on span "add new talent" at bounding box center [303, 48] width 29 height 29
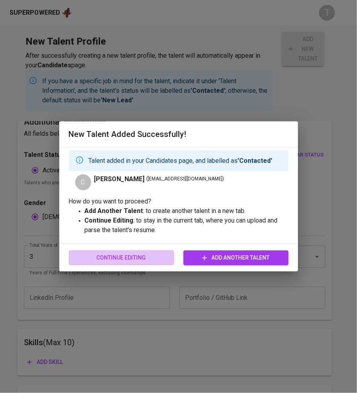
click at [136, 260] on span "Continue Editing" at bounding box center [121, 258] width 92 height 10
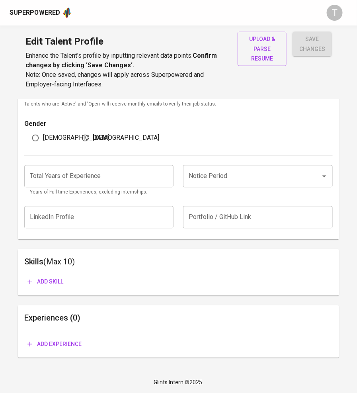
type input "chiewyj@yahoo.com"
type input "[PERSON_NAME]"
type input "Malaysia"
type input "Kuala Lumpur"
type input "+60"
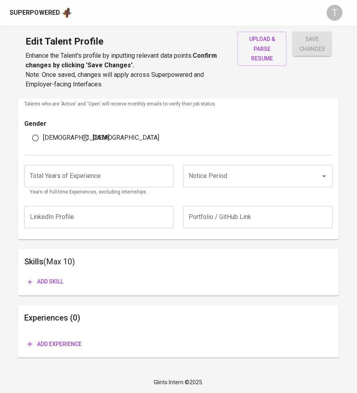
type input "10-968-1629"
type input "MYR"
type input "7,500"
type input "Full Stack Developer"
radio input "true"
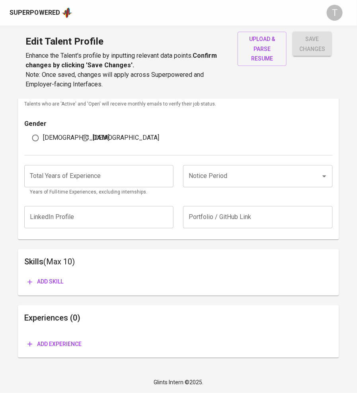
radio input "true"
type input "3"
type input "1 Month"
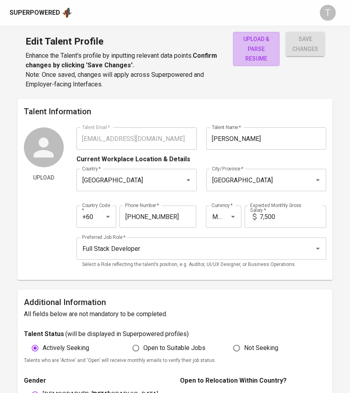
click at [245, 41] on span "upload & parse resume" at bounding box center [256, 48] width 34 height 29
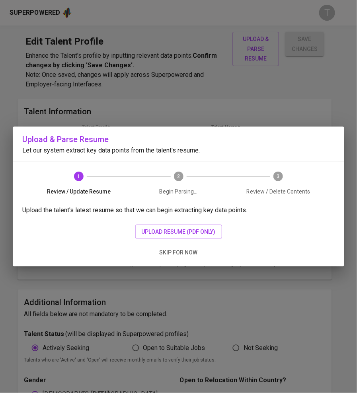
click at [156, 233] on span "upload resume (pdf only)" at bounding box center [179, 232] width 74 height 10
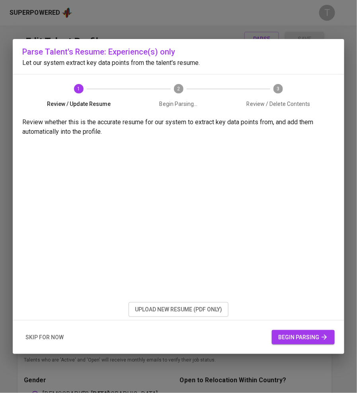
click at [309, 332] on button "begin parsing" at bounding box center [303, 337] width 63 height 15
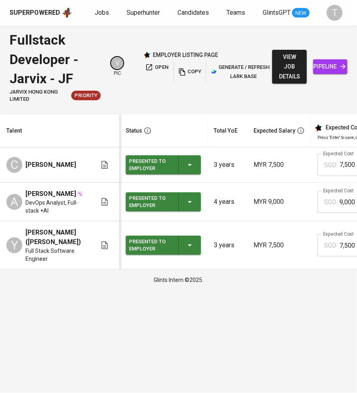
drag, startPoint x: 154, startPoint y: 105, endPoint x: 176, endPoint y: 110, distance: 21.6
click at [191, 104] on div "Fullstack Developer - Jarvix - JF Jarvix Hong Kong Limited Priority V pic emplo…" at bounding box center [178, 66] width 357 height 82
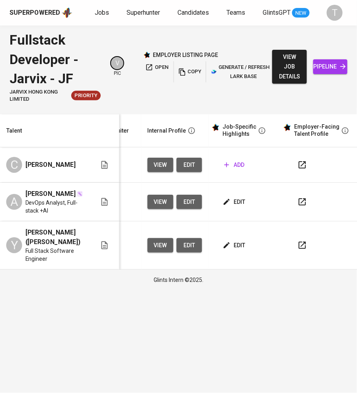
click at [240, 167] on span "add" at bounding box center [235, 165] width 20 height 10
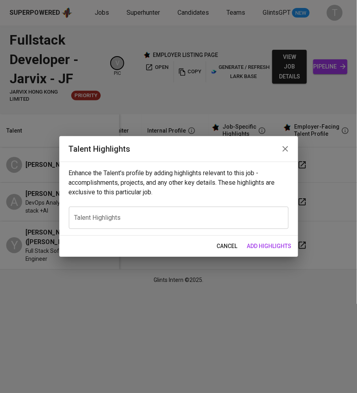
click at [119, 210] on div "x Talent Highlights" at bounding box center [179, 218] width 220 height 22
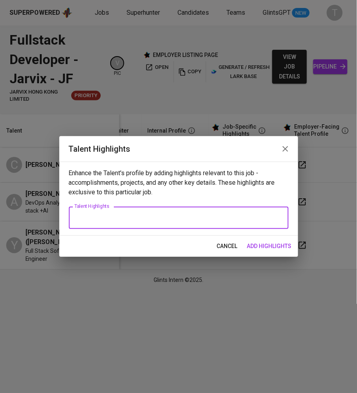
paste textarea "Lore: Ipsu Do Sita Consec Adipis: Eli seddoe Temporinc: Utlabor, Etdolore, Magn…"
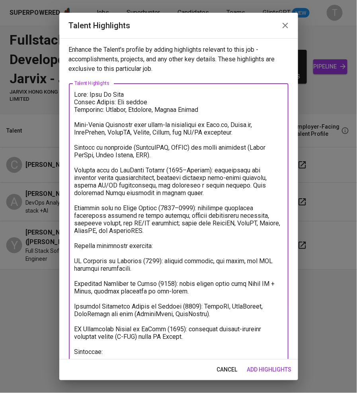
drag, startPoint x: 153, startPoint y: 101, endPoint x: 115, endPoint y: 100, distance: 38.3
click at [115, 100] on textarea at bounding box center [178, 257] width 209 height 333
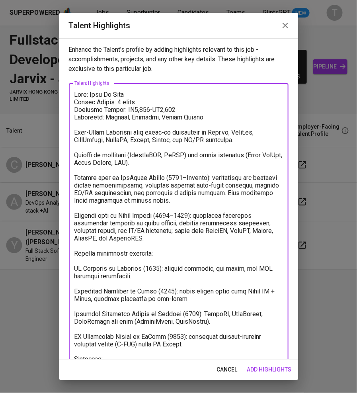
click at [74, 125] on textarea at bounding box center [178, 261] width 209 height 340
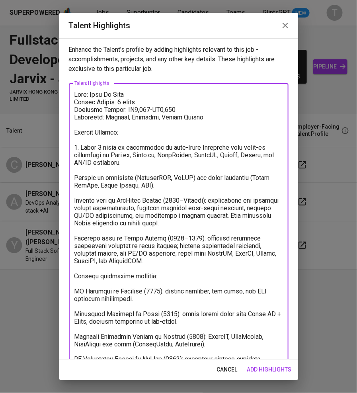
click at [76, 176] on textarea at bounding box center [178, 272] width 209 height 363
click at [79, 198] on textarea at bounding box center [178, 272] width 209 height 363
click at [77, 202] on textarea at bounding box center [178, 272] width 209 height 363
click at [73, 197] on div "x Talent Highlights" at bounding box center [179, 272] width 220 height 378
click at [74, 198] on textarea at bounding box center [178, 272] width 209 height 363
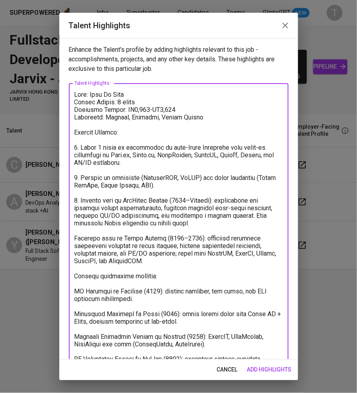
click at [78, 236] on textarea at bounding box center [178, 272] width 209 height 363
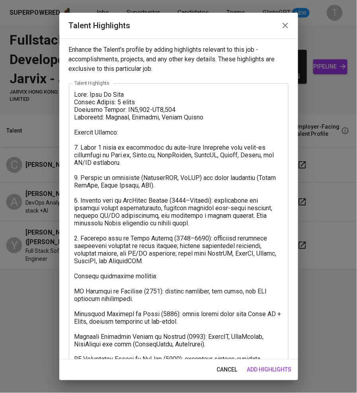
click at [289, 237] on div "Enhance the Talent's profile by adding highlights relevant to this job - accomp…" at bounding box center [178, 198] width 239 height 321
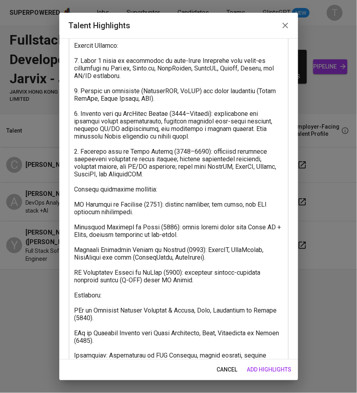
scroll to position [88, 0]
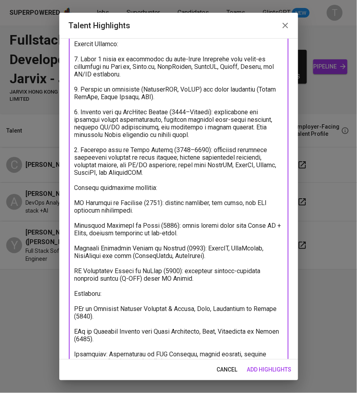
click at [75, 200] on textarea at bounding box center [178, 183] width 209 height 363
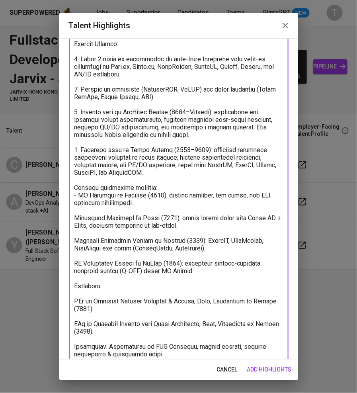
click at [74, 216] on textarea at bounding box center [178, 180] width 209 height 356
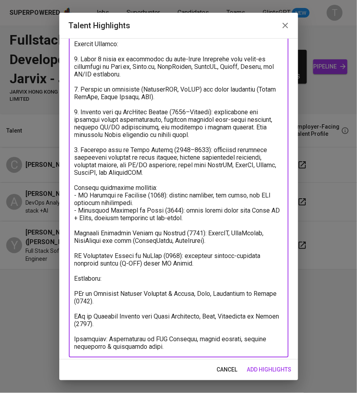
click at [76, 231] on textarea at bounding box center [178, 176] width 209 height 348
drag, startPoint x: 208, startPoint y: 261, endPoint x: 65, endPoint y: 233, distance: 145.8
click at [67, 233] on div "Enhance the Talent's profile by adding highlights relevant to this job - accomp…" at bounding box center [178, 198] width 239 height 321
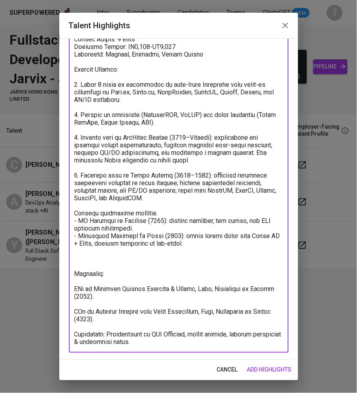
scroll to position [63, 0]
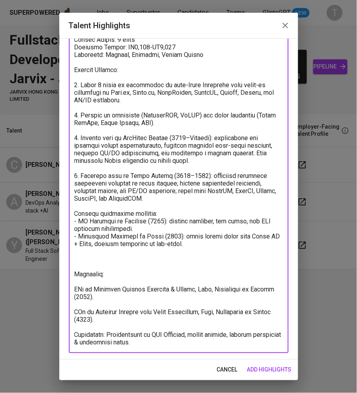
click at [74, 212] on div "x Talent Highlights" at bounding box center [179, 187] width 220 height 332
drag, startPoint x: 76, startPoint y: 213, endPoint x: 76, endPoint y: 223, distance: 9.6
click at [76, 213] on textarea at bounding box center [178, 187] width 209 height 318
drag, startPoint x: 79, startPoint y: 260, endPoint x: 145, endPoint y: 319, distance: 87.7
click at [143, 319] on textarea at bounding box center [178, 187] width 209 height 318
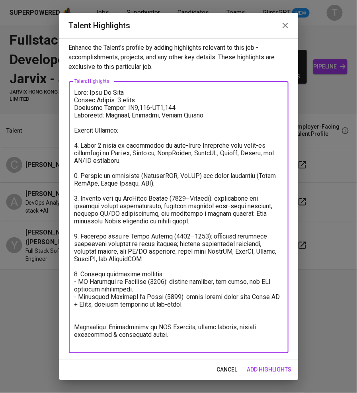
scroll to position [0, 0]
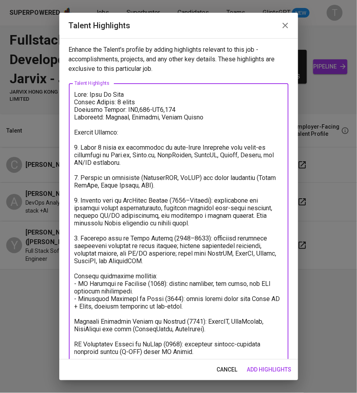
drag, startPoint x: 149, startPoint y: 314, endPoint x: 124, endPoint y: 310, distance: 24.9
click at [149, 314] on textarea at bounding box center [178, 265] width 209 height 348
click at [76, 273] on textarea at bounding box center [178, 265] width 209 height 348
click at [75, 321] on textarea at bounding box center [178, 265] width 209 height 348
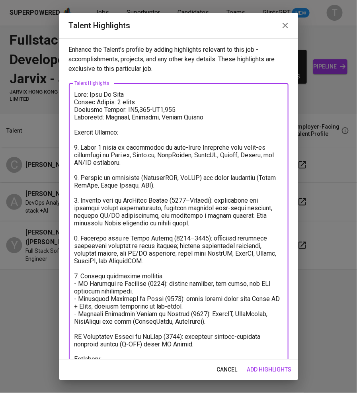
click at [76, 336] on textarea at bounding box center [178, 261] width 209 height 340
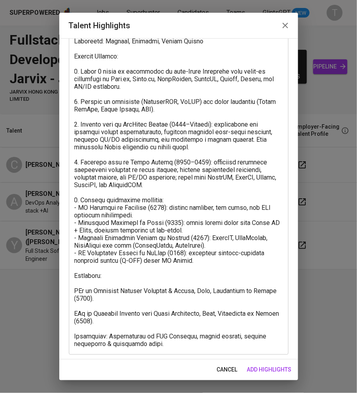
scroll to position [78, 0]
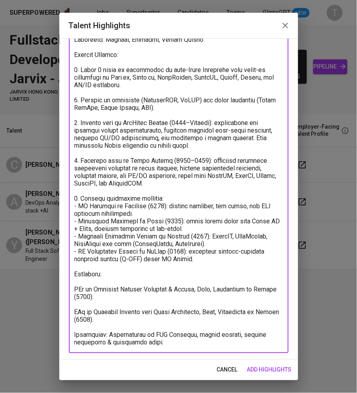
drag, startPoint x: 126, startPoint y: 317, endPoint x: 72, endPoint y: 267, distance: 73.6
click at [73, 270] on div "x Talent Highlights" at bounding box center [179, 180] width 220 height 348
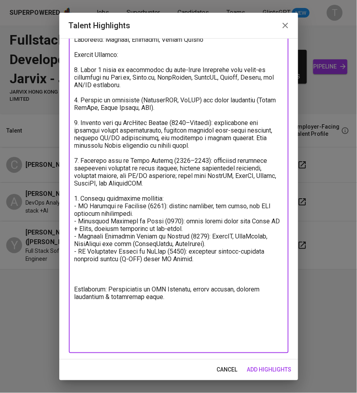
scroll to position [32, 0]
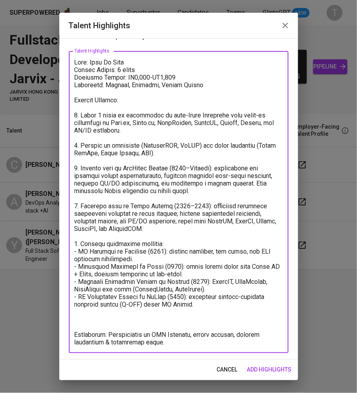
drag, startPoint x: 102, startPoint y: 316, endPoint x: 109, endPoint y: 321, distance: 8.8
click at [104, 317] on textarea at bounding box center [178, 202] width 209 height 287
drag, startPoint x: 105, startPoint y: 335, endPoint x: 21, endPoint y: 327, distance: 84.0
click at [22, 328] on div "Talent Highlights Enhance the Talent's profile by adding highlights relevant to…" at bounding box center [178, 196] width 357 height 393
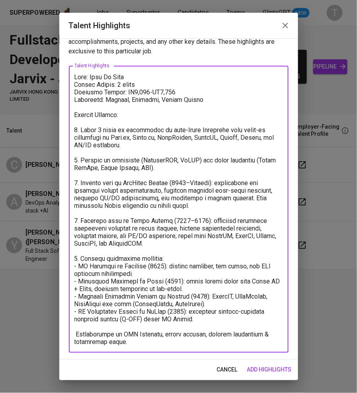
scroll to position [17, 0]
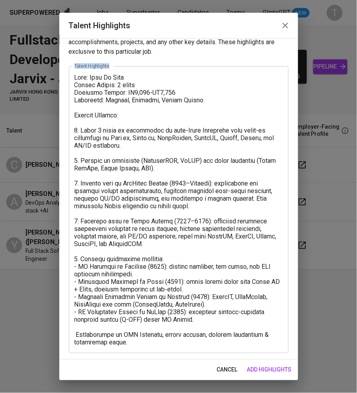
drag, startPoint x: 186, startPoint y: 346, endPoint x: 54, endPoint y: 329, distance: 132.9
click at [52, 332] on div "Talent Highlights Enhance the Talent's profile by adding highlights relevant to…" at bounding box center [178, 196] width 357 height 393
drag, startPoint x: 148, startPoint y: 306, endPoint x: 137, endPoint y: 319, distance: 17.3
click at [148, 307] on textarea at bounding box center [178, 210] width 209 height 272
click at [158, 332] on textarea at bounding box center [178, 210] width 209 height 272
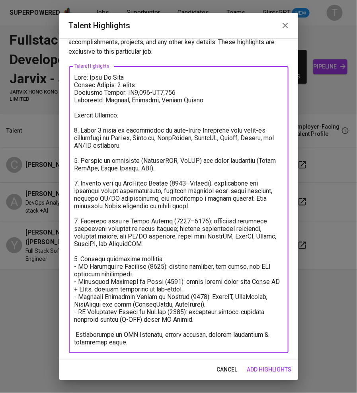
drag, startPoint x: 134, startPoint y: 342, endPoint x: 72, endPoint y: 335, distance: 62.2
click at [72, 335] on div "x Talent Highlights" at bounding box center [179, 209] width 220 height 287
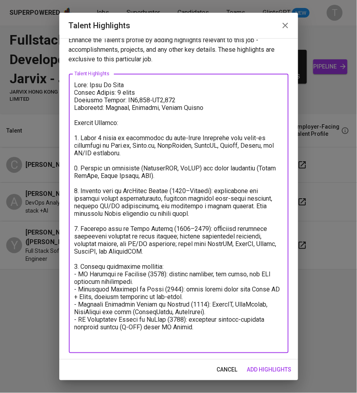
scroll to position [0, 0]
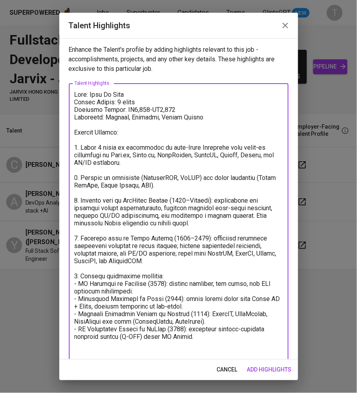
click at [110, 125] on textarea at bounding box center [178, 223] width 209 height 265
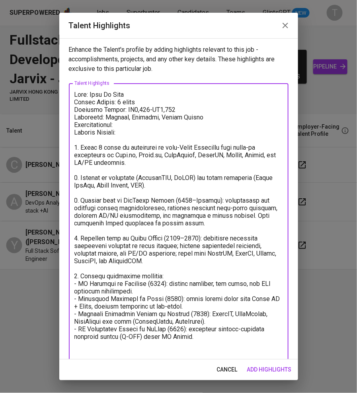
paste textarea "Participated in ISO Training, mentor schemes, student ambassador & leadership r…"
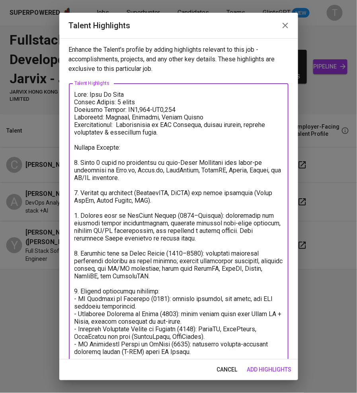
type textarea "Lore: Ipsu Do Sita Consec Adipis: 4 elits Doeiusmo Tempor: IN2,795-UT0,963 Labo…"
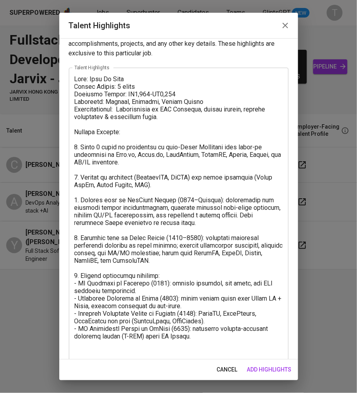
scroll to position [24, 0]
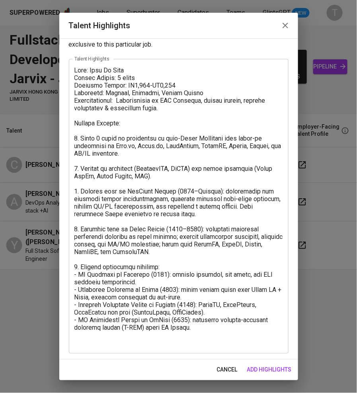
drag, startPoint x: 272, startPoint y: 366, endPoint x: 272, endPoint y: 360, distance: 6.4
click at [272, 364] on button "add highlights" at bounding box center [269, 370] width 51 height 15
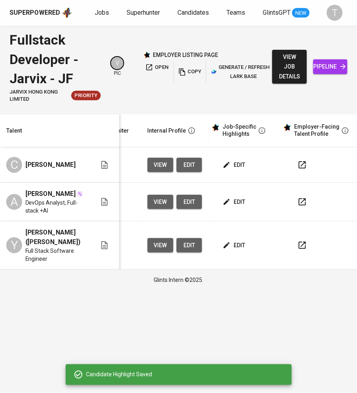
drag, startPoint x: 273, startPoint y: 106, endPoint x: 342, endPoint y: 104, distance: 68.9
click at [352, 106] on div "Fullstack Developer - Jarvix - JF Jarvix Hong Kong Limited Priority V pic emplo…" at bounding box center [178, 66] width 357 height 82
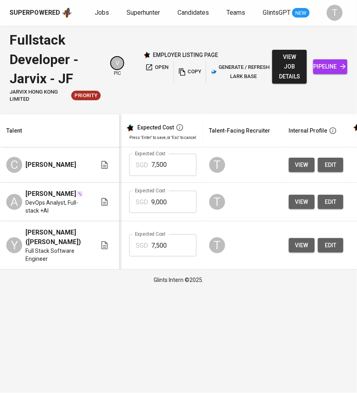
scroll to position [0, 211]
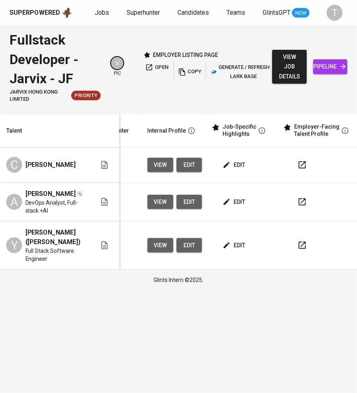
click at [186, 66] on button "copy" at bounding box center [189, 72] width 25 height 22
click at [233, 207] on span "edit" at bounding box center [235, 202] width 21 height 10
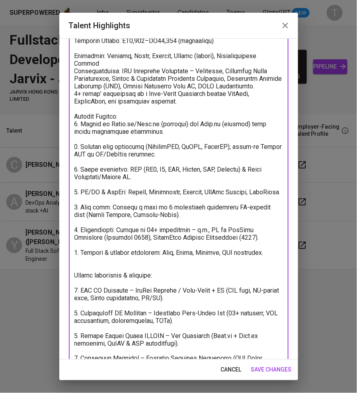
scroll to position [115, 0]
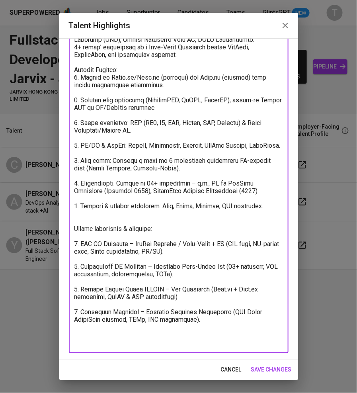
drag, startPoint x: 76, startPoint y: 92, endPoint x: 266, endPoint y: 371, distance: 337.4
click at [261, 369] on div "Talent Highlights Enhance the Talent's profile by adding highlights relevant to…" at bounding box center [178, 197] width 239 height 368
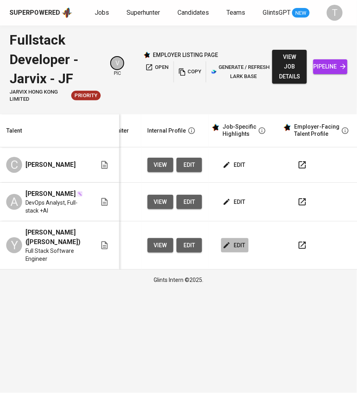
click at [233, 250] on span "edit" at bounding box center [235, 246] width 21 height 10
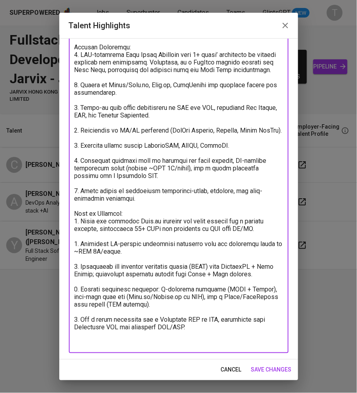
drag, startPoint x: 75, startPoint y: 95, endPoint x: 305, endPoint y: 411, distance: 391.1
click at [305, 290] on html "Superpowered Jobs Superhunter Candidates Teams GlintsGPT NEW T Fullstack Develo…" at bounding box center [178, 145] width 357 height 290
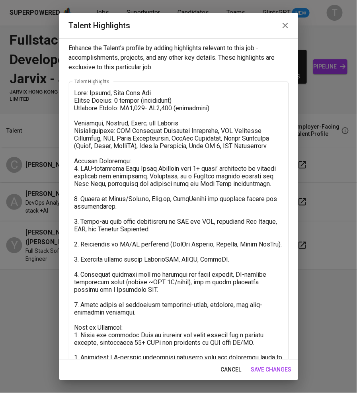
scroll to position [0, 0]
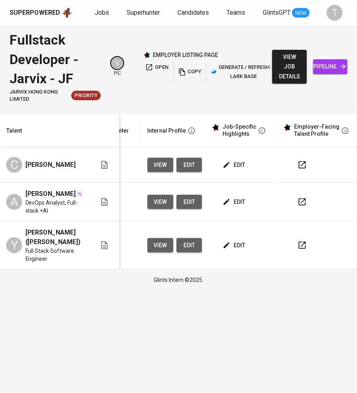
click at [233, 164] on span "edit" at bounding box center [235, 165] width 21 height 10
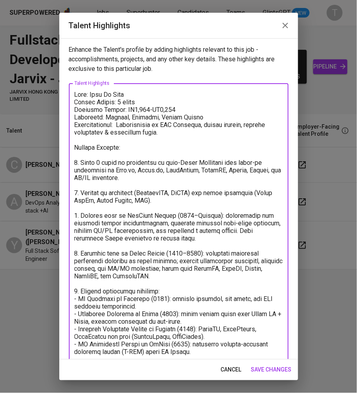
scroll to position [25, 0]
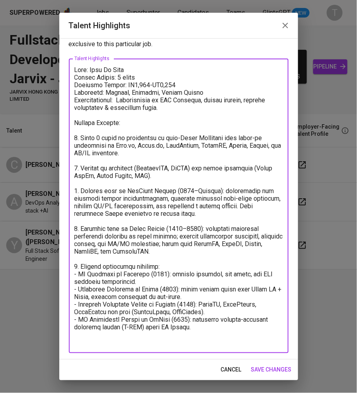
drag, startPoint x: 76, startPoint y: 96, endPoint x: 285, endPoint y: 389, distance: 360.9
click at [285, 389] on div "Talent Highlights Enhance the Talent's profile by adding highlights relevant to…" at bounding box center [178, 196] width 357 height 393
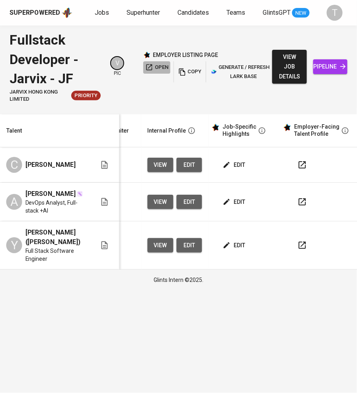
click at [163, 67] on span "open" at bounding box center [156, 67] width 23 height 9
click at [237, 159] on button "edit" at bounding box center [234, 165] width 27 height 15
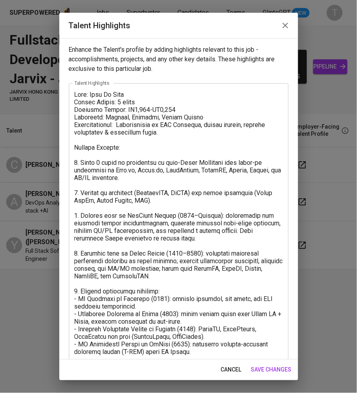
drag, startPoint x: 11, startPoint y: 131, endPoint x: 13, endPoint y: 135, distance: 4.1
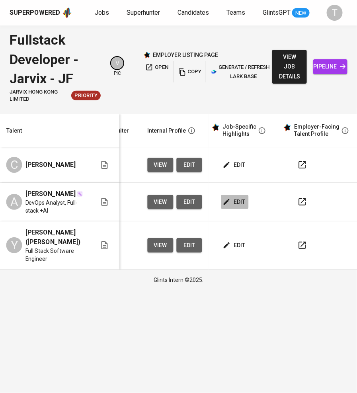
click at [233, 202] on span "edit" at bounding box center [235, 202] width 21 height 10
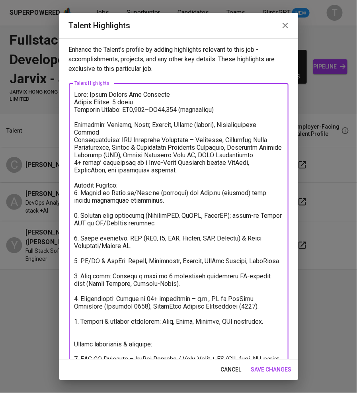
drag, startPoint x: 141, startPoint y: 110, endPoint x: 140, endPoint y: 125, distance: 16.0
click at [141, 112] on textarea at bounding box center [178, 276] width 209 height 371
type textarea "Lore: Ipsum Dolors Ame Consecte Adipis Elitse: 5 doeiu Temporin Utlabo: ET7,584…"
click at [268, 371] on span "save changes" at bounding box center [271, 370] width 41 height 10
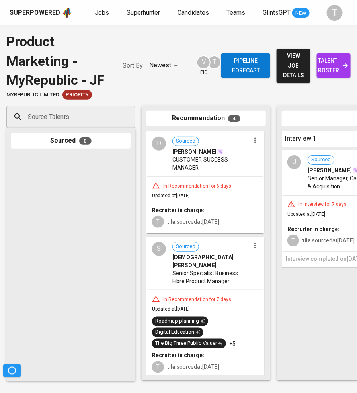
scroll to position [172, 0]
